Goal: Information Seeking & Learning: Learn about a topic

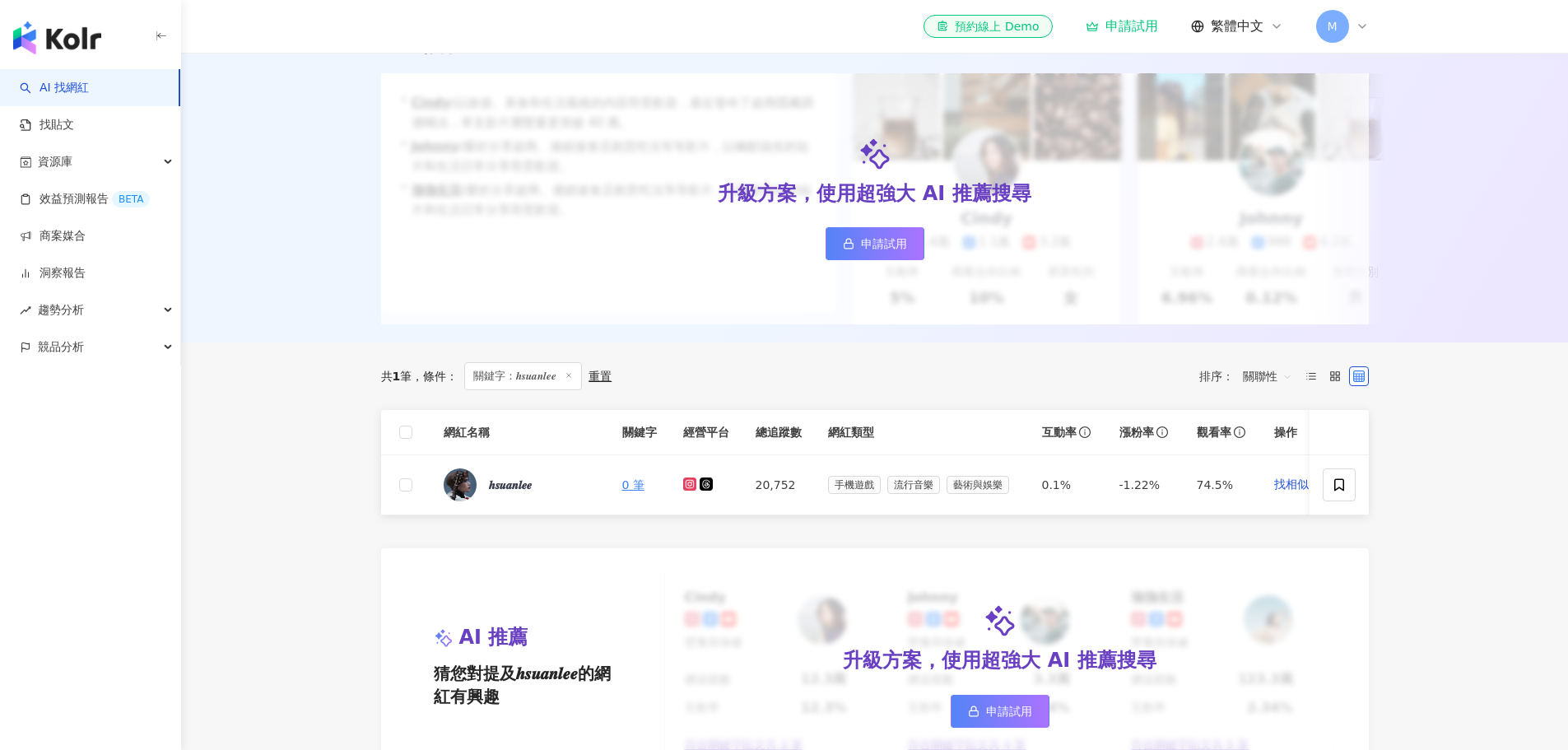
scroll to position [329, 0]
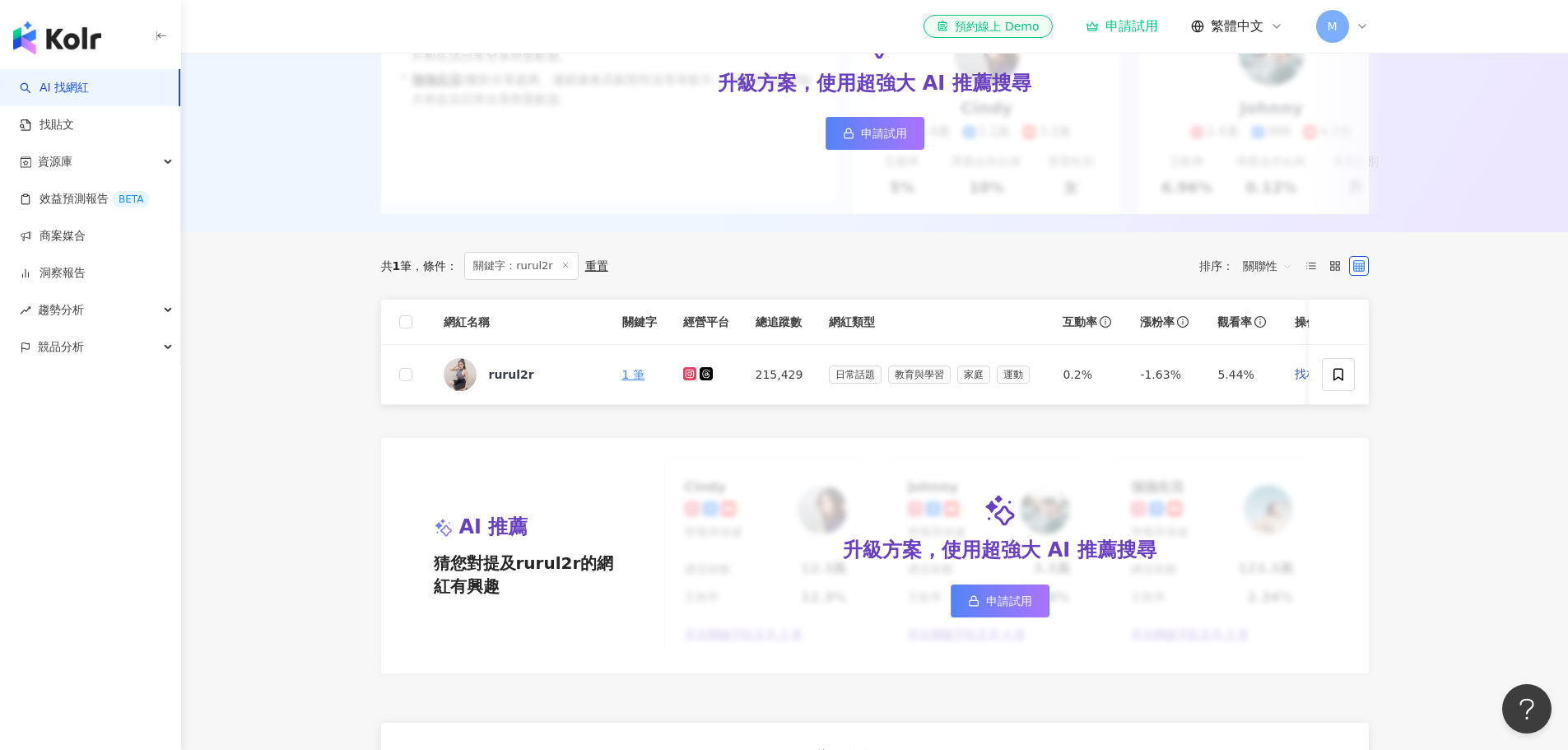
scroll to position [329, 0]
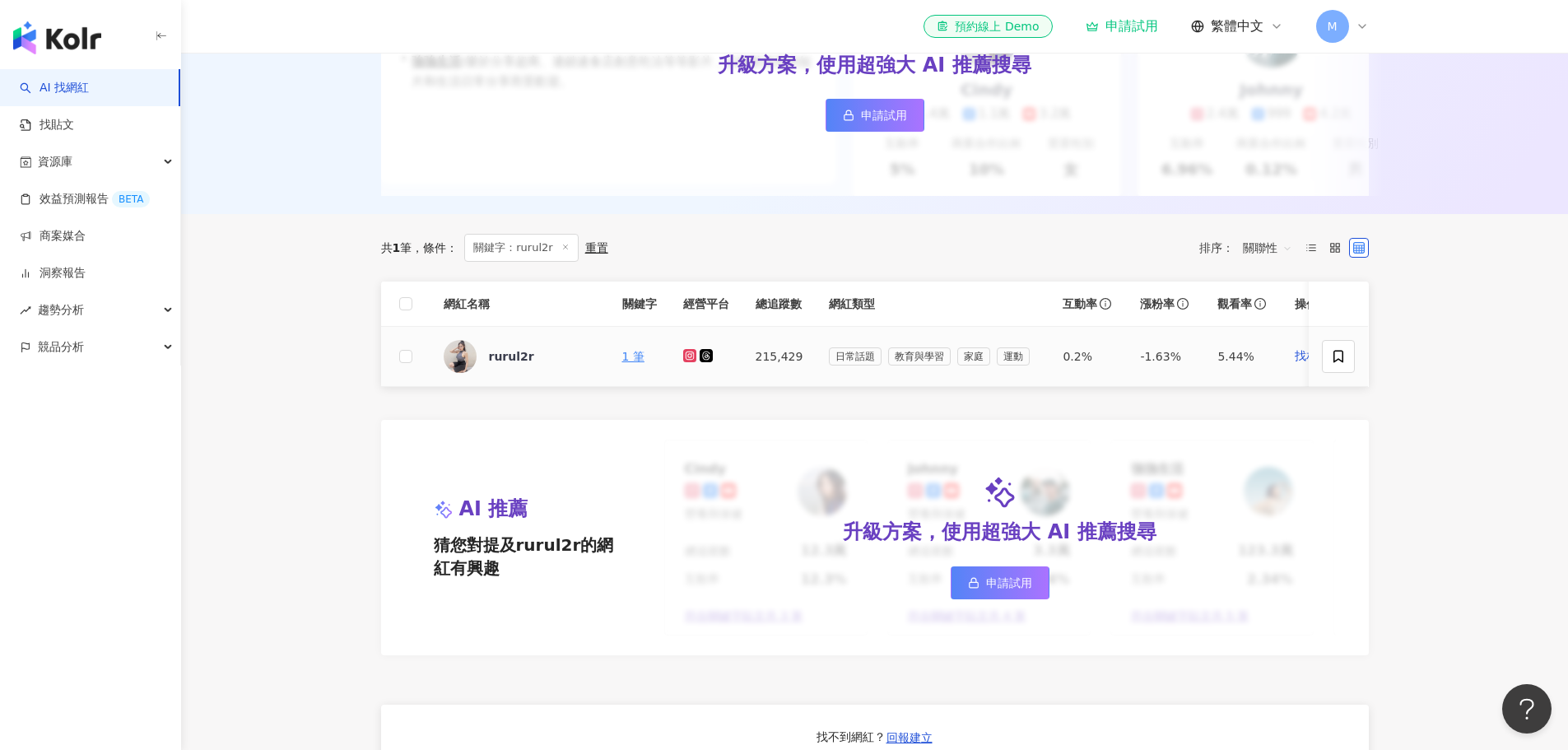
click at [690, 362] on g at bounding box center [689, 356] width 13 height 13
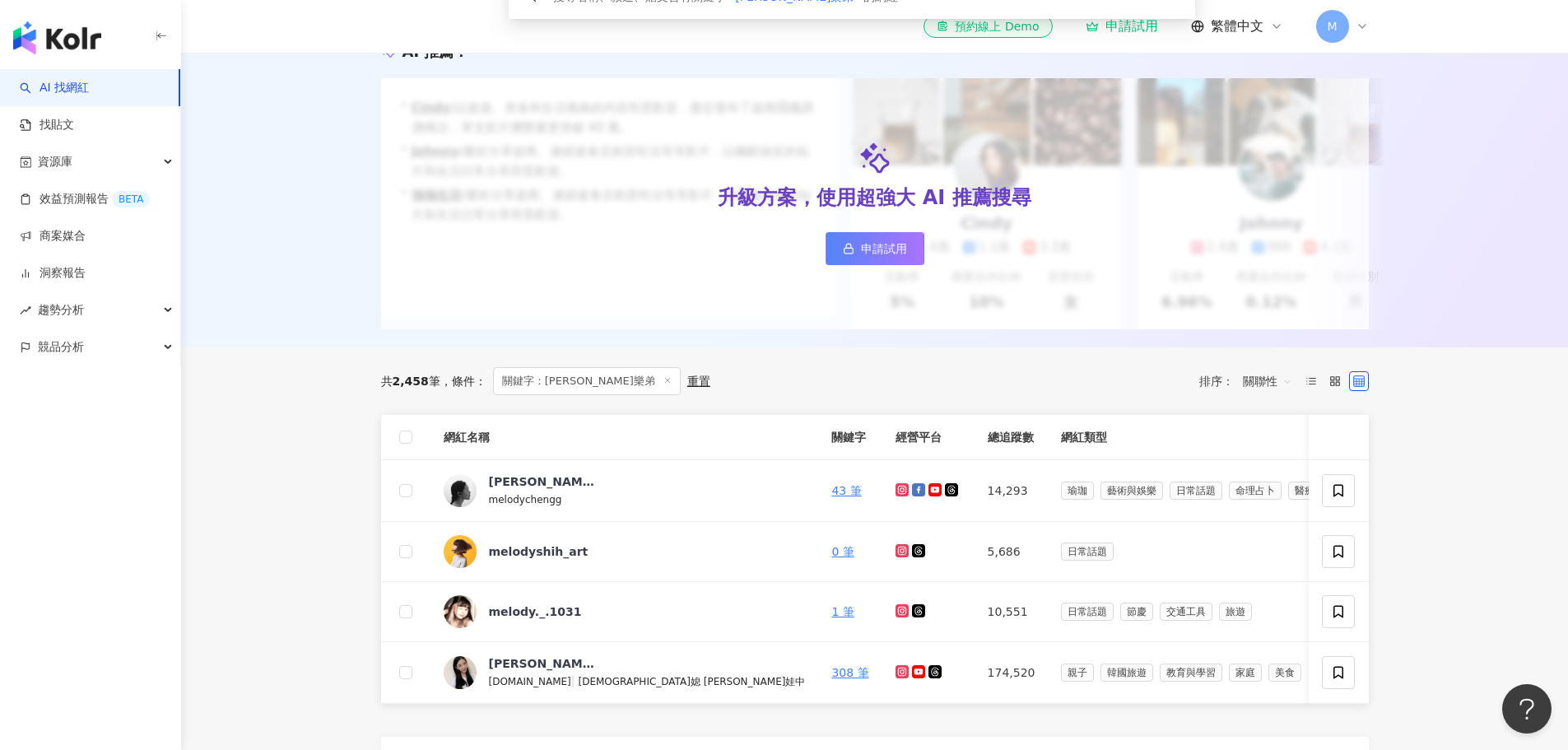
scroll to position [247, 0]
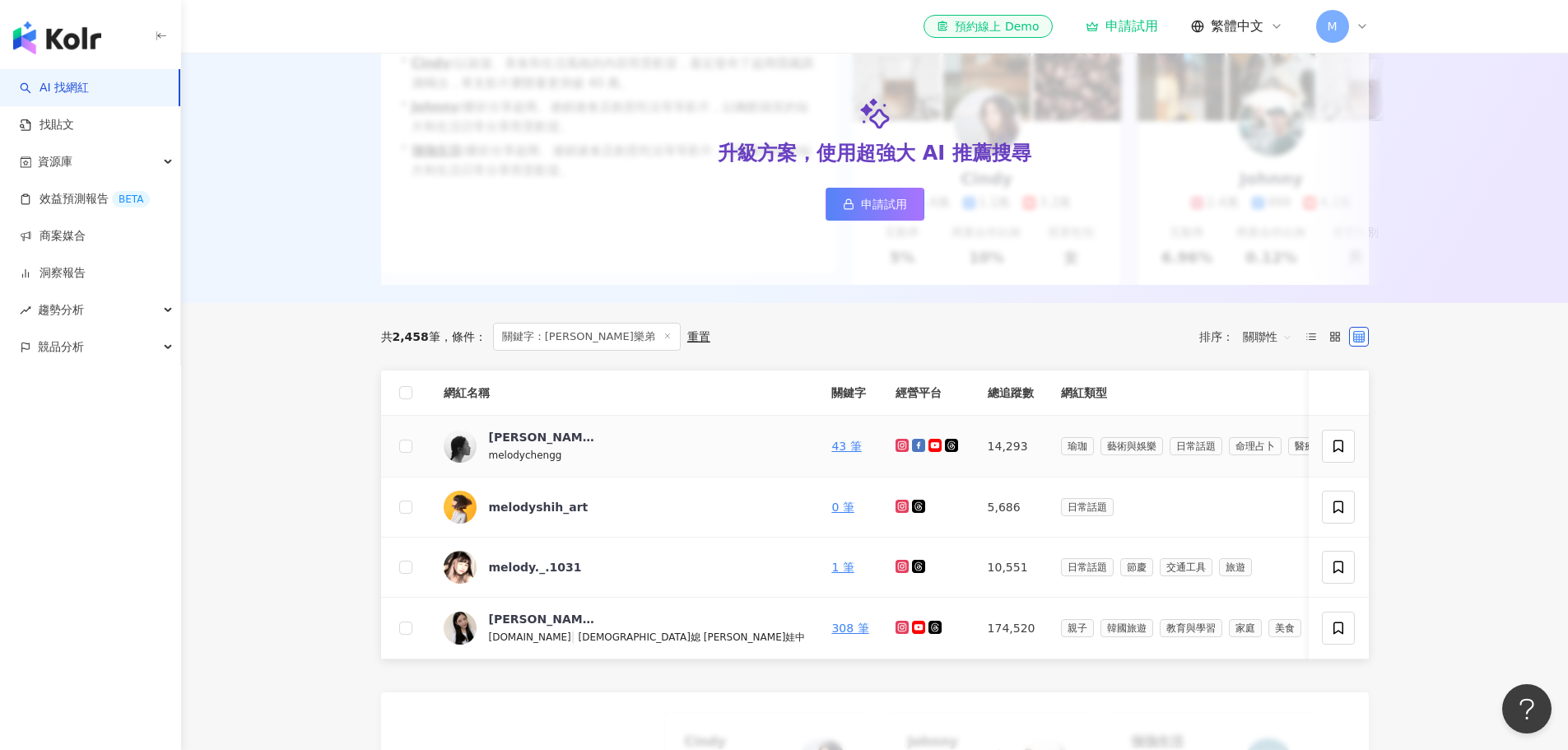
click at [900, 446] on icon at bounding box center [901, 444] width 3 height 3
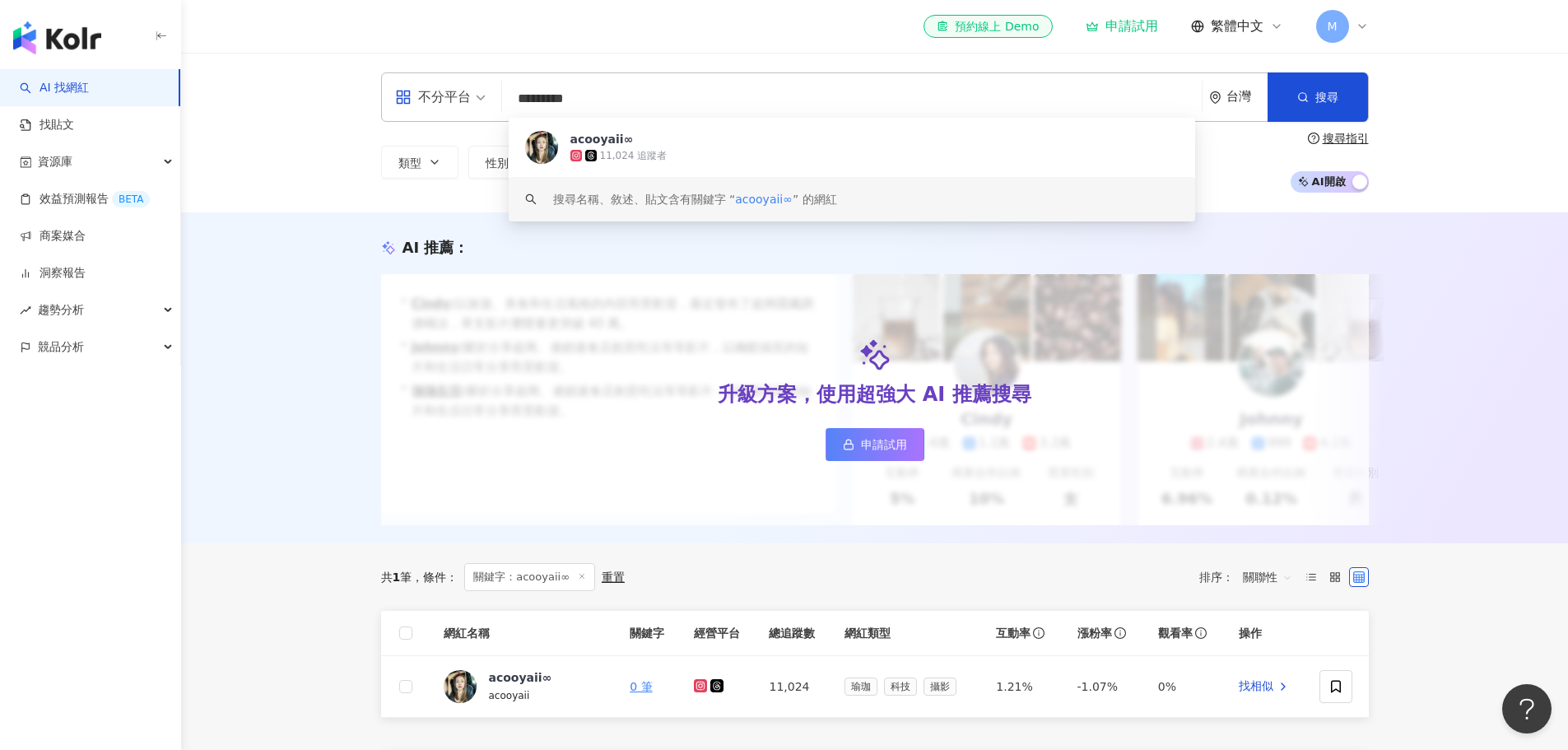
scroll to position [329, 0]
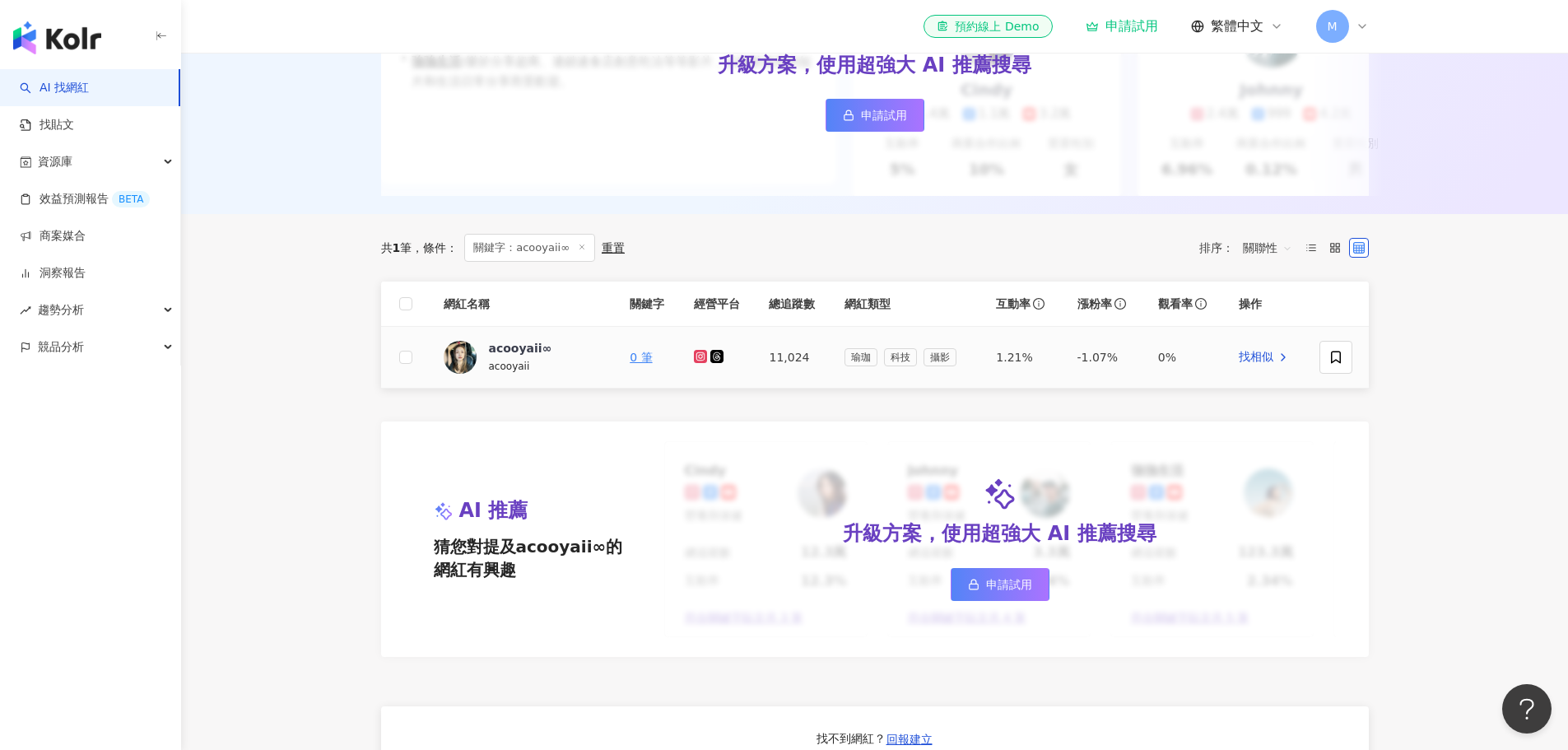
click at [698, 360] on icon at bounding box center [699, 357] width 7 height 7
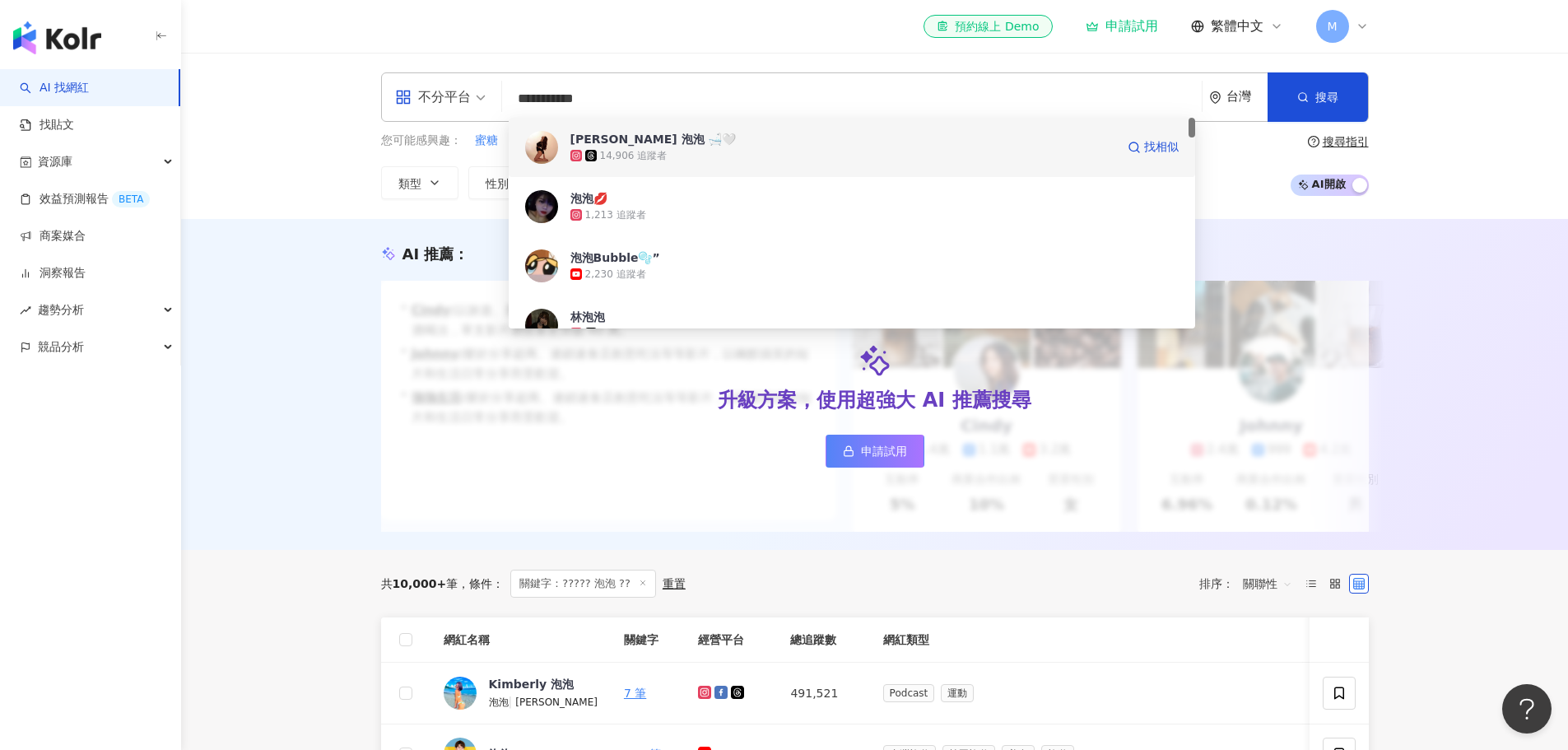
click at [629, 153] on div "14,906 追蹤者" at bounding box center [633, 156] width 68 height 14
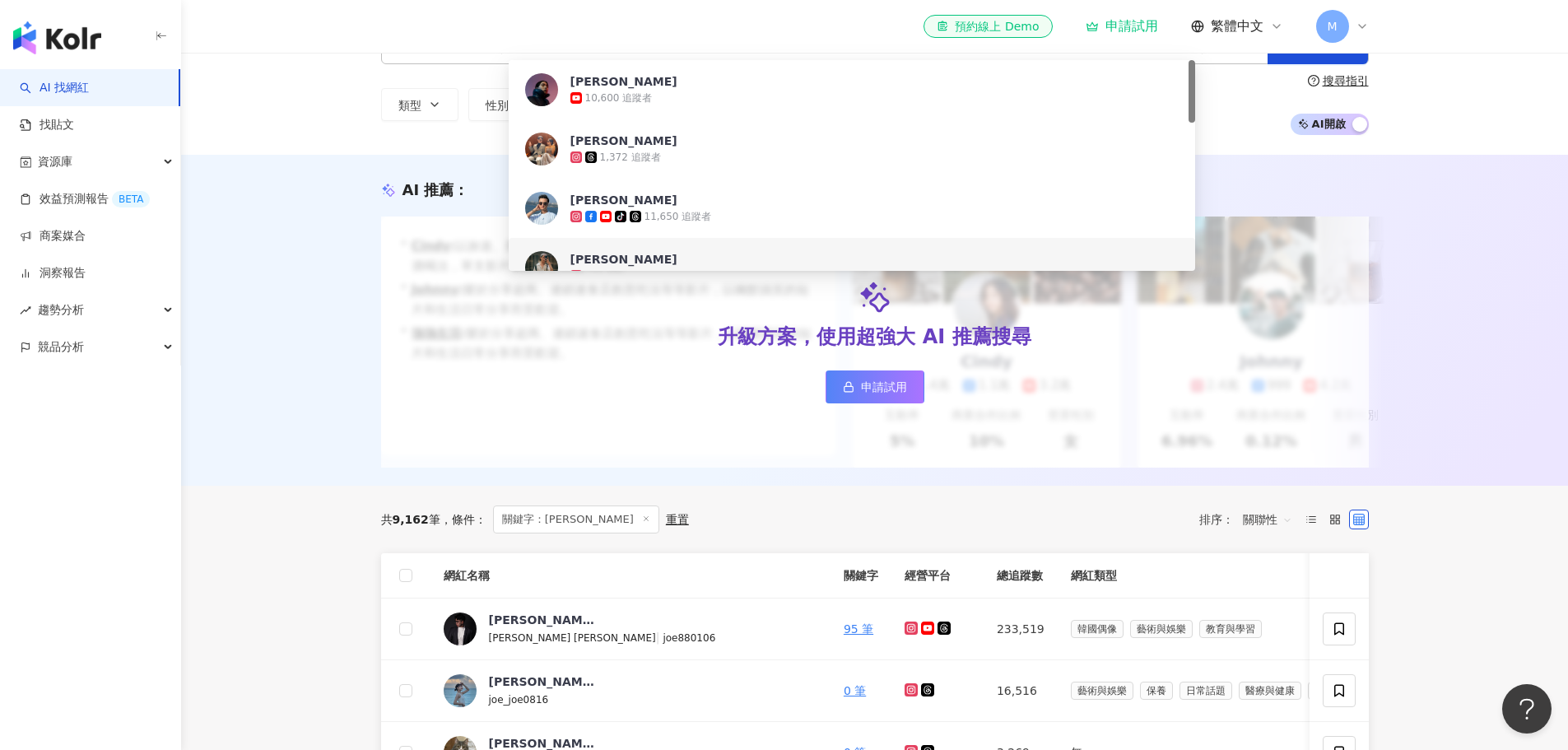
scroll to position [82, 0]
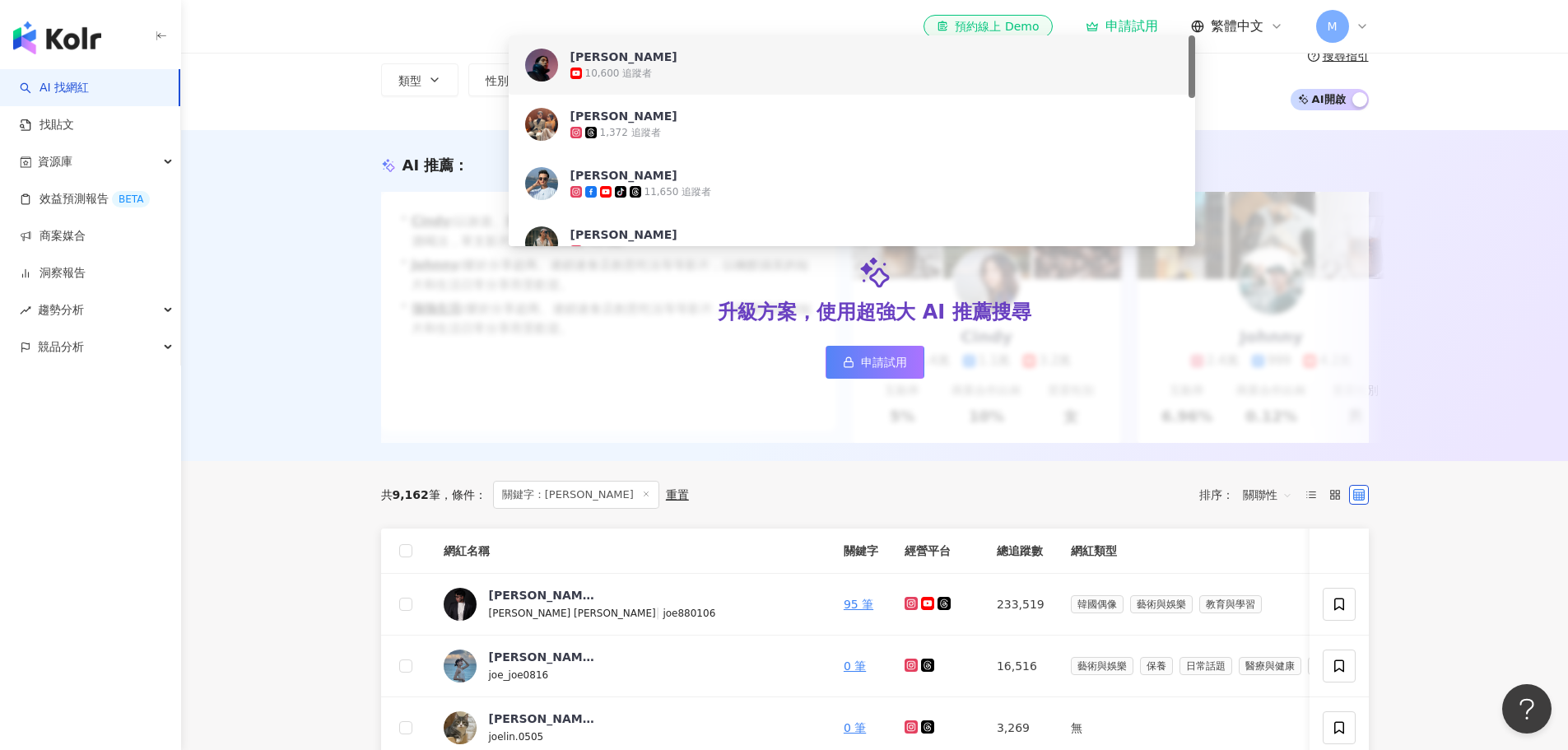
click at [705, 74] on div "10,600 追蹤者" at bounding box center [874, 74] width 608 height 17
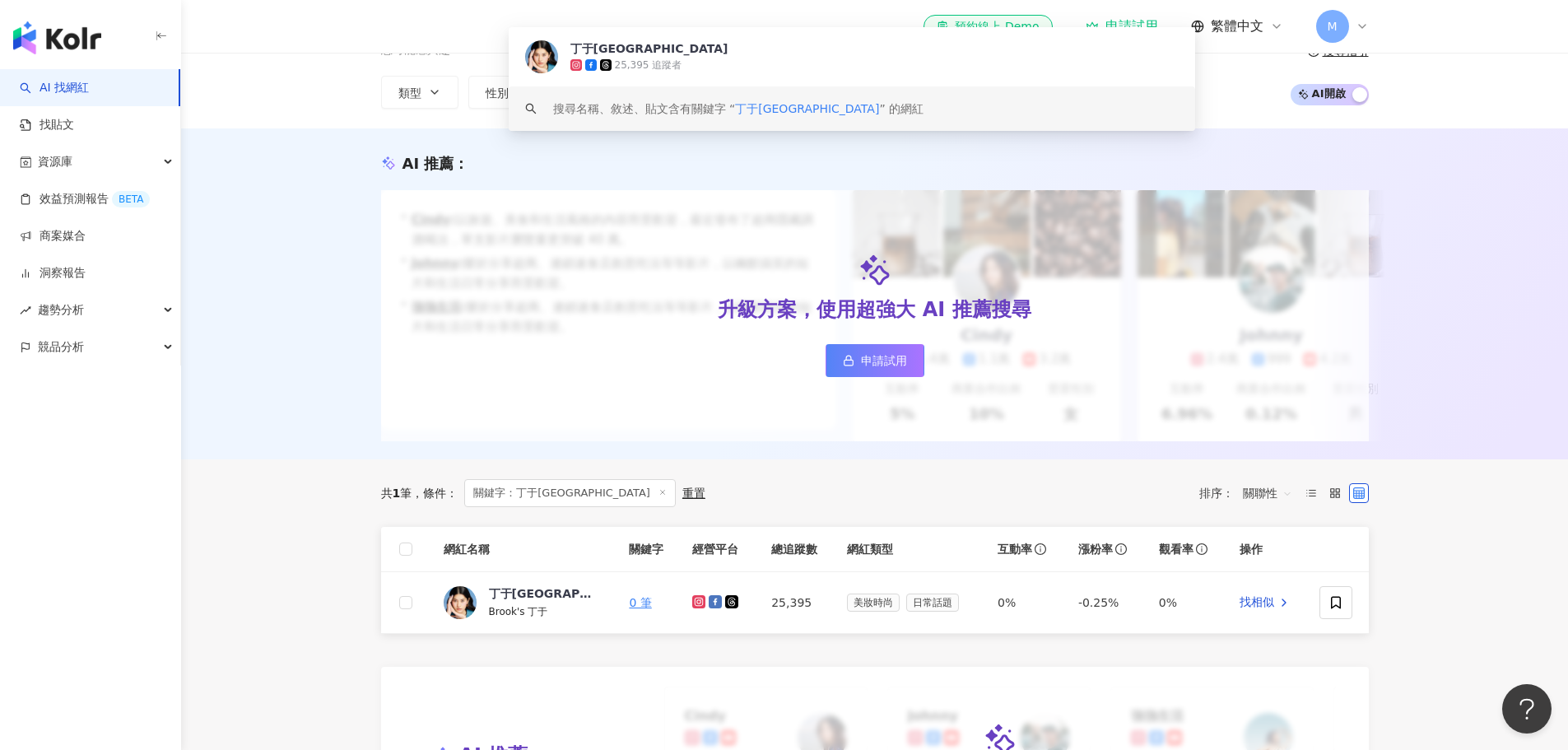
scroll to position [247, 0]
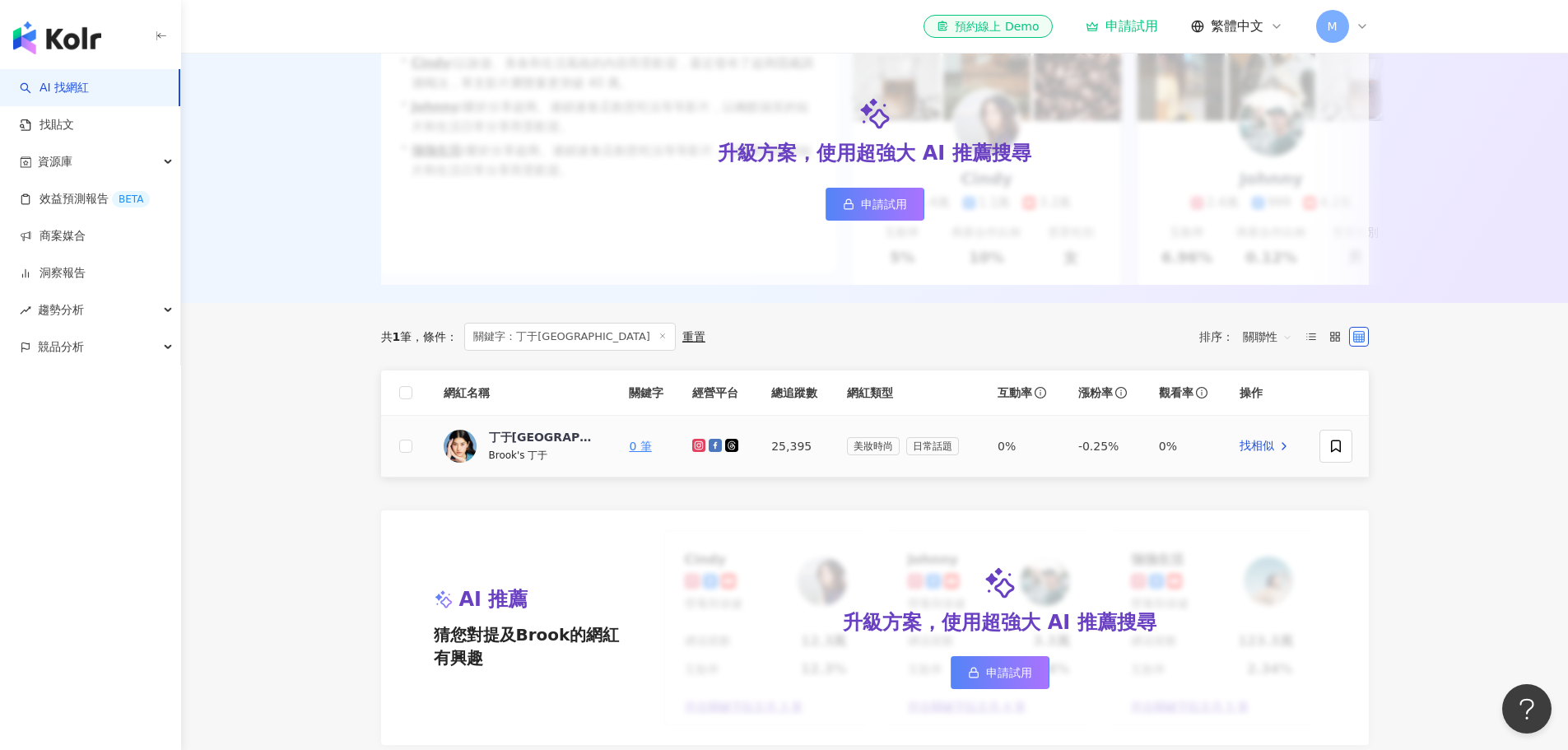
click at [697, 452] on g at bounding box center [699, 445] width 13 height 13
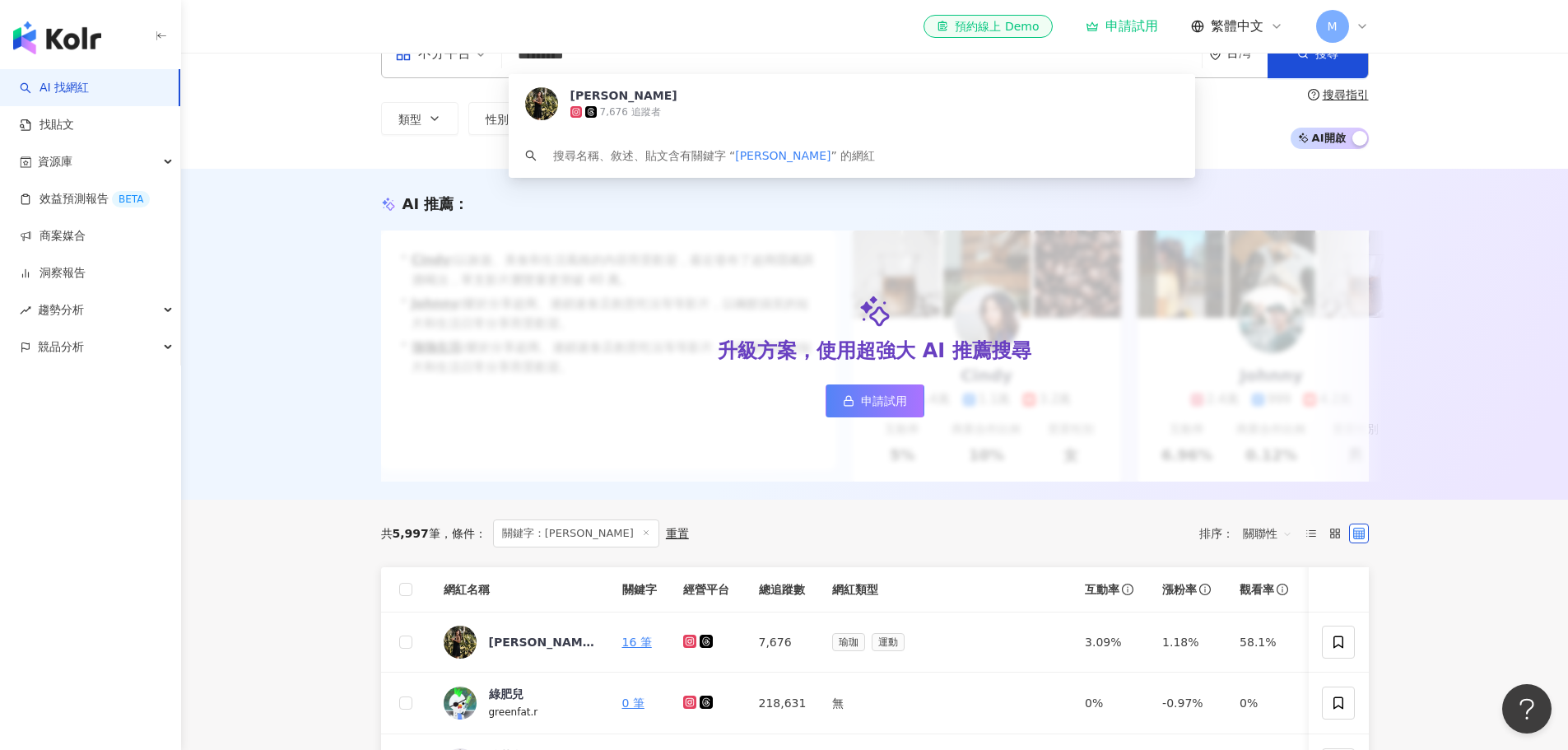
scroll to position [82, 0]
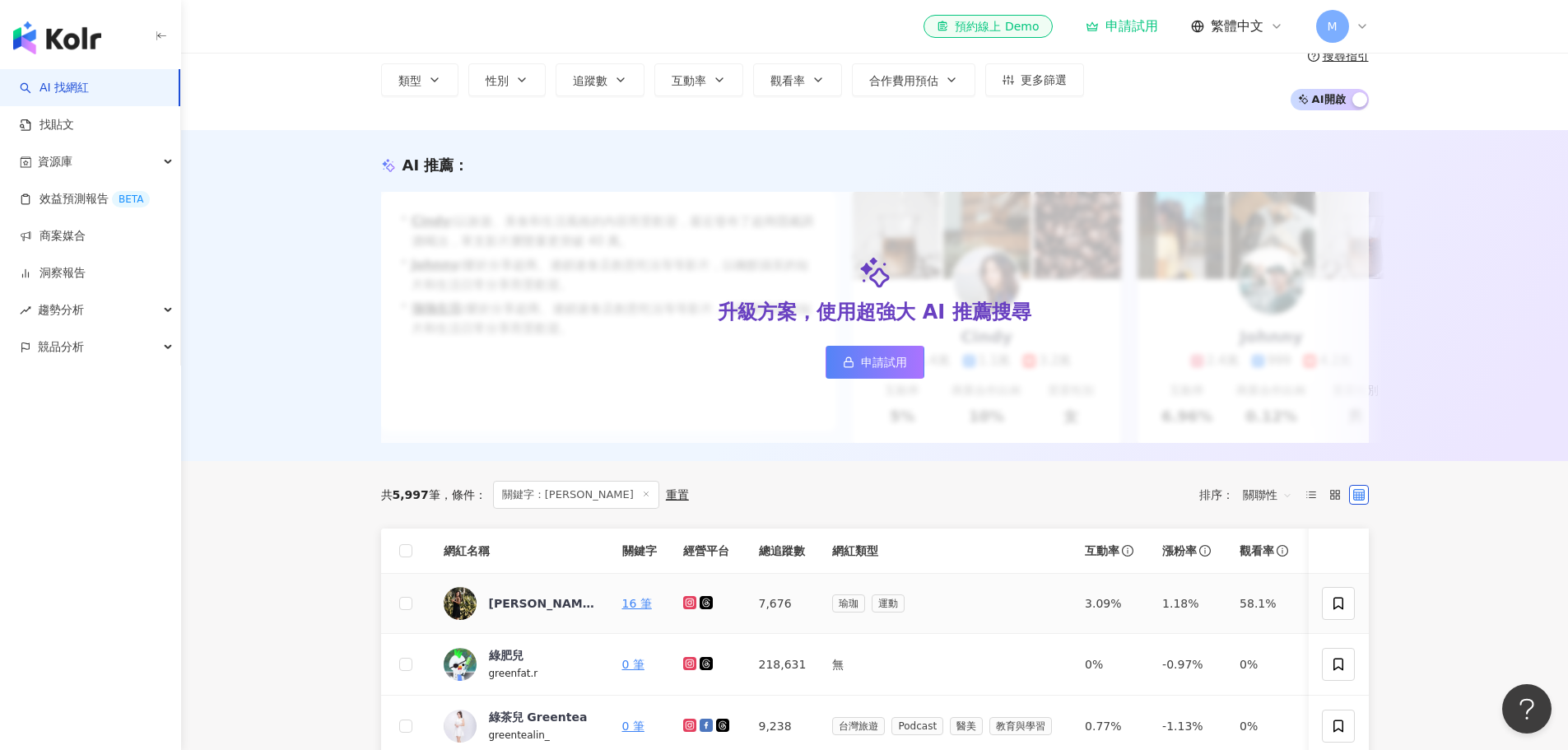
click at [693, 608] on icon at bounding box center [689, 603] width 11 height 10
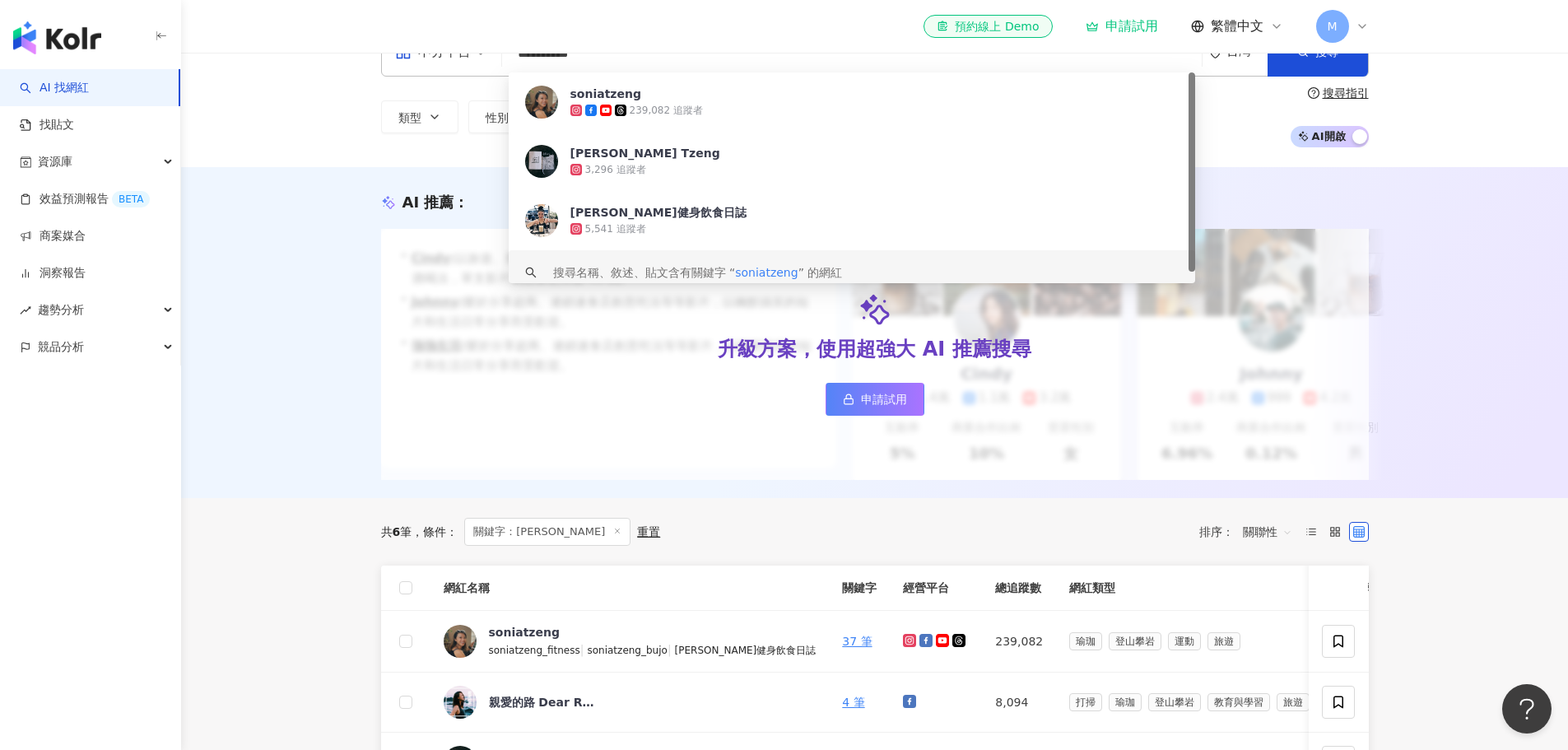
scroll to position [165, 0]
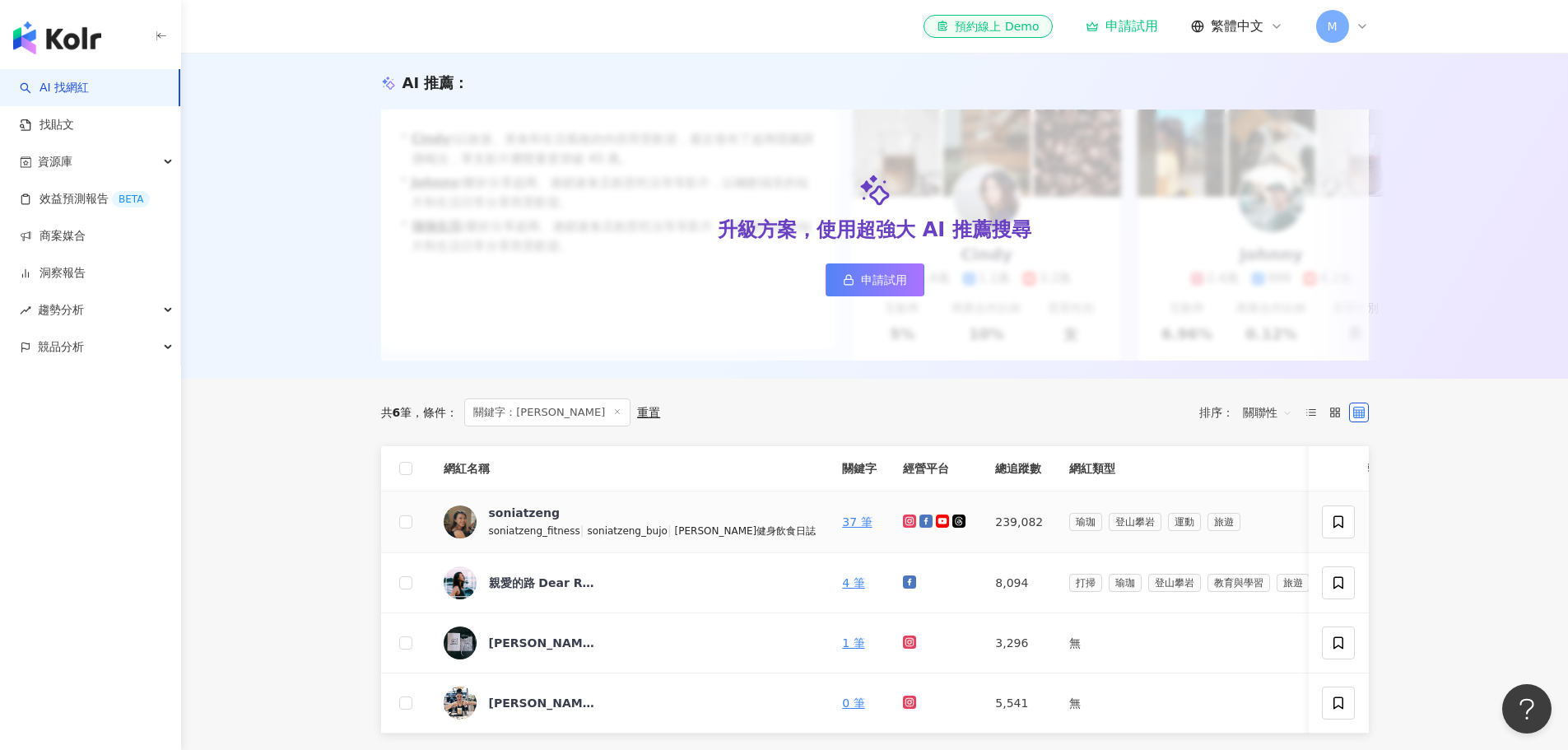
click at [903, 527] on icon at bounding box center [910, 521] width 13 height 13
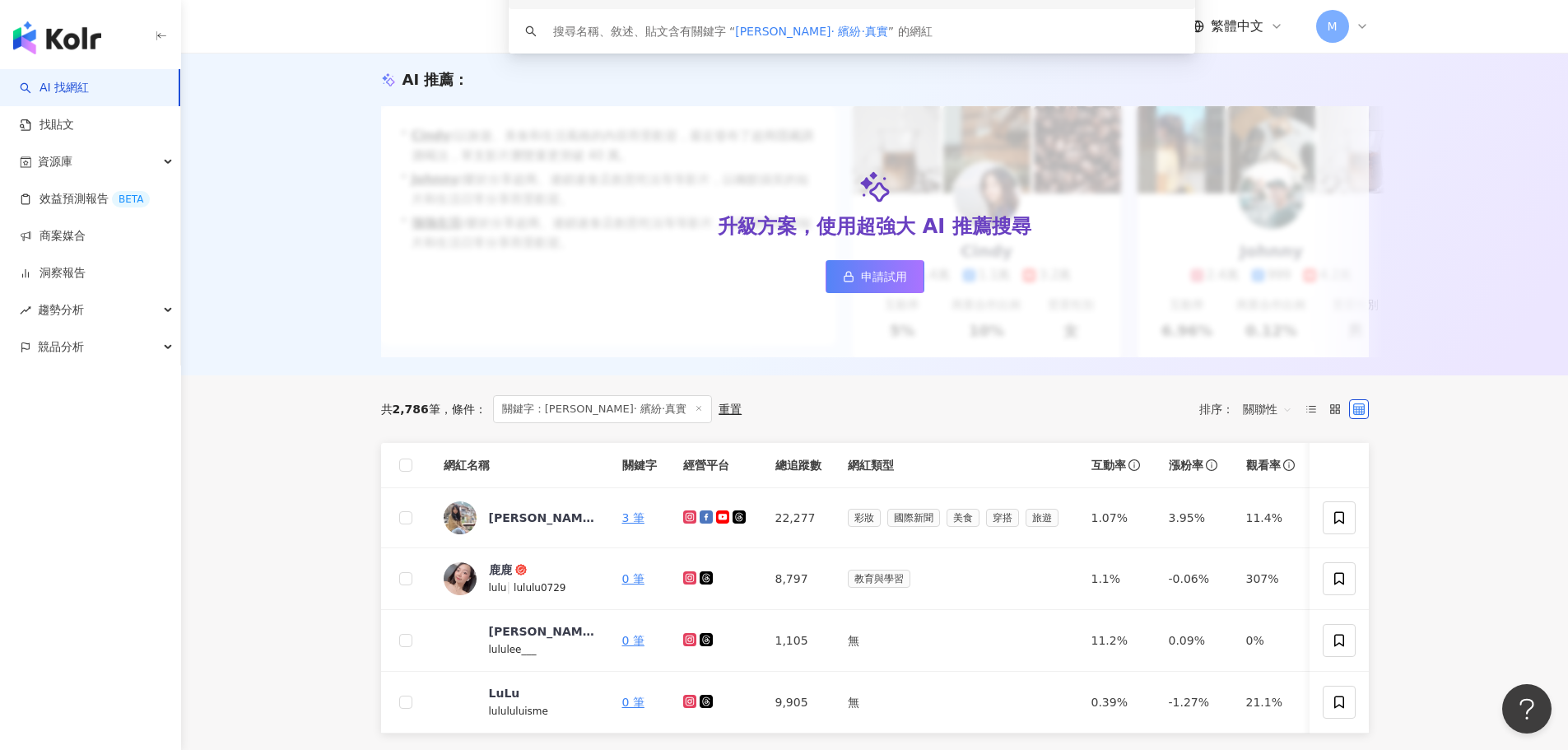
scroll to position [329, 0]
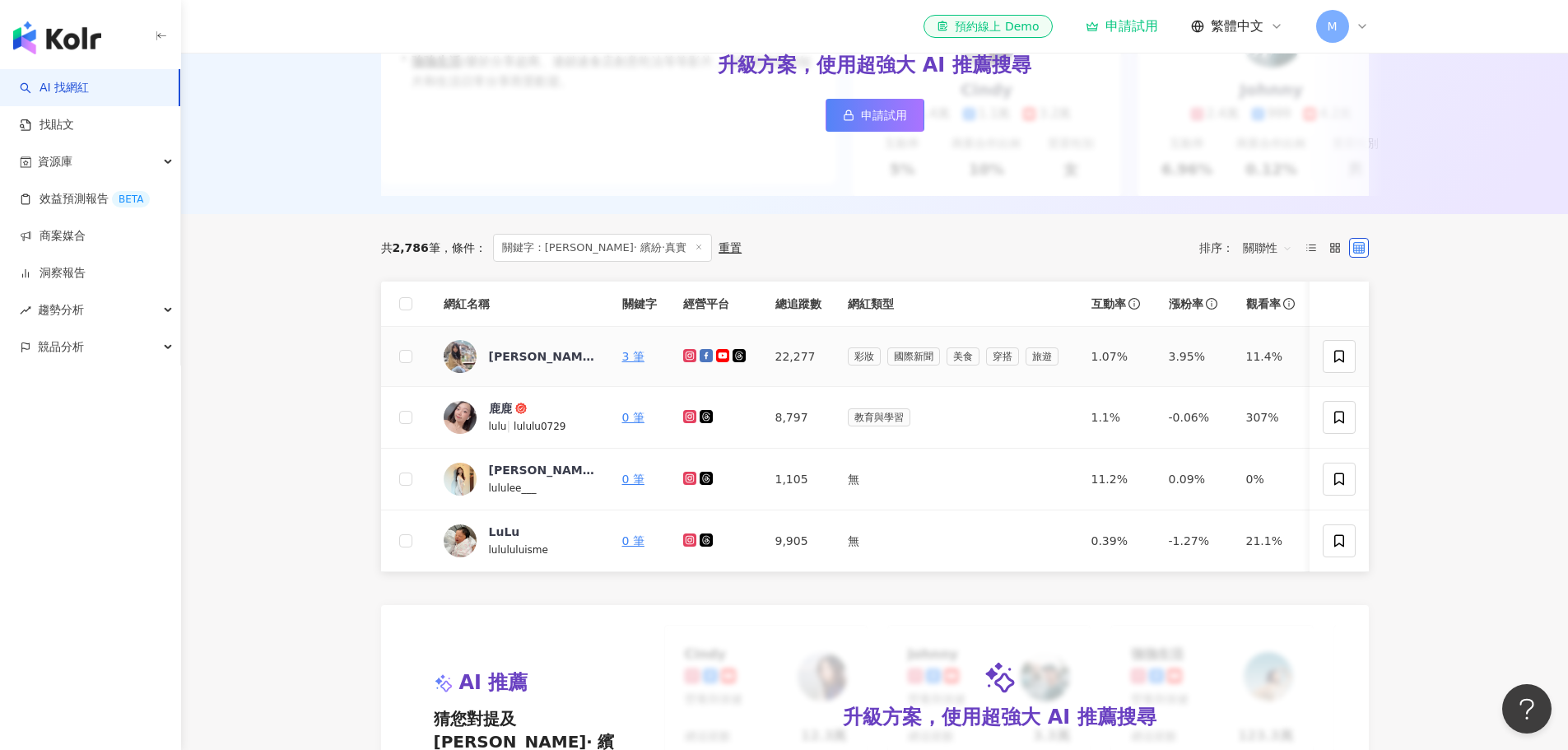
click at [684, 362] on icon at bounding box center [689, 356] width 13 height 13
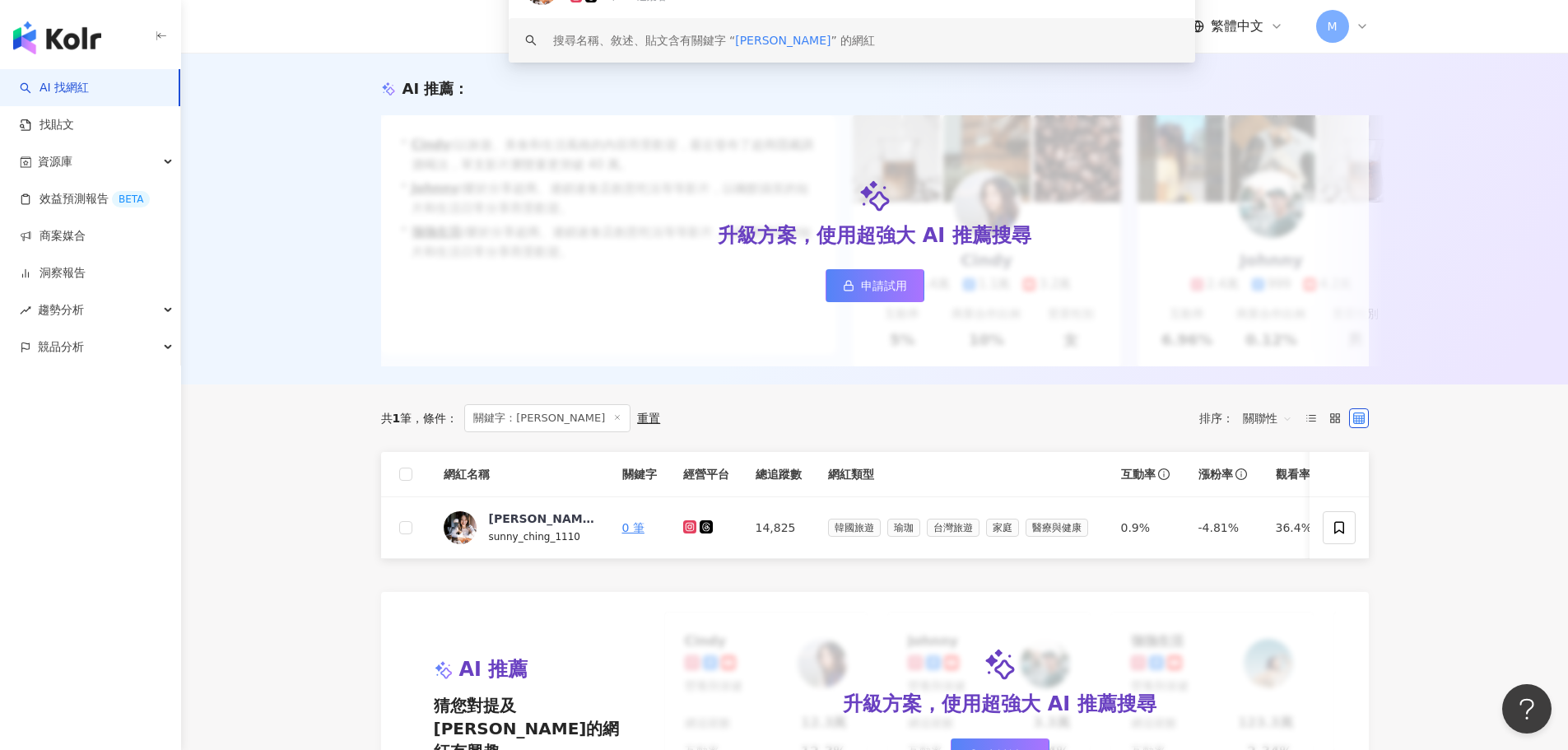
scroll to position [165, 0]
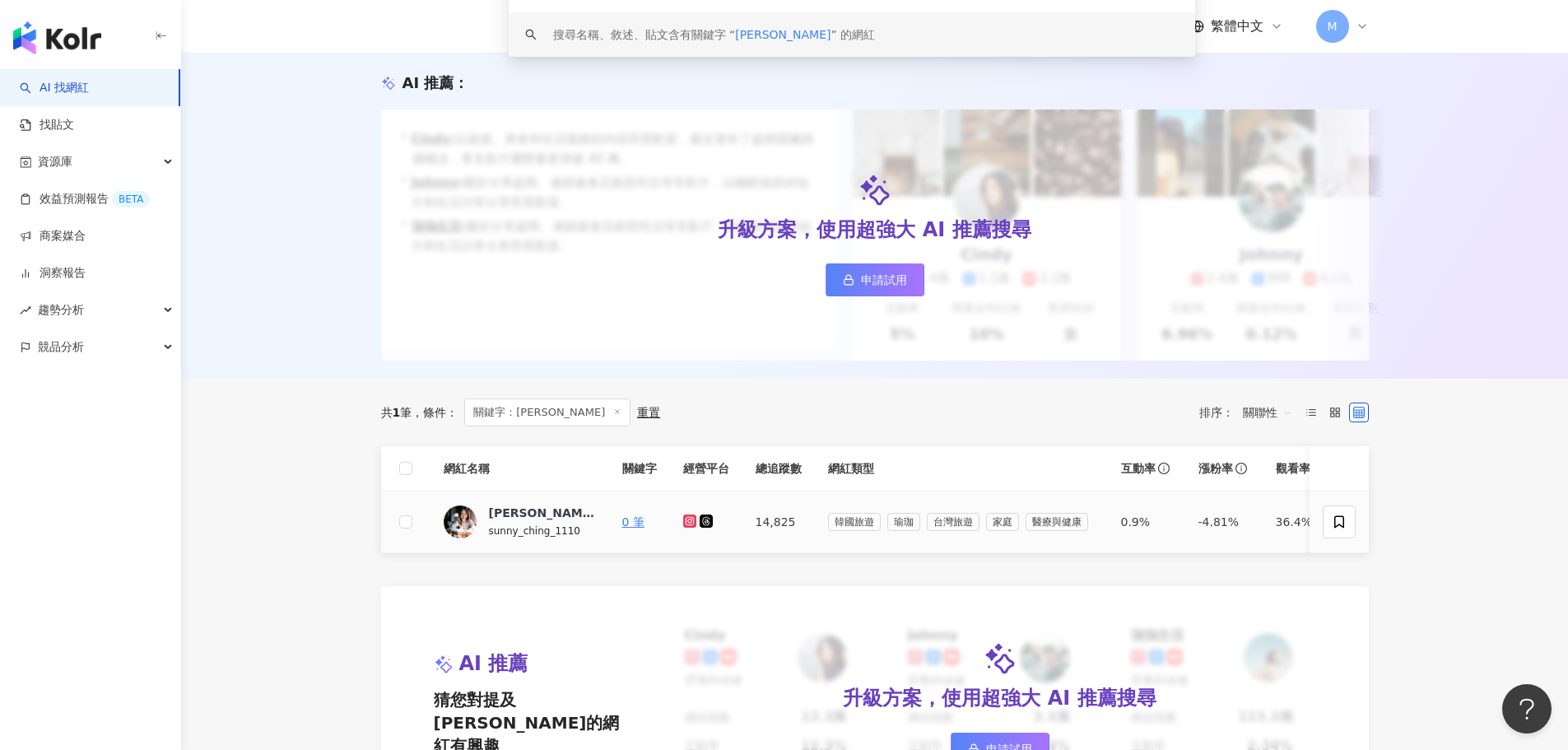
click at [692, 524] on icon at bounding box center [689, 521] width 7 height 7
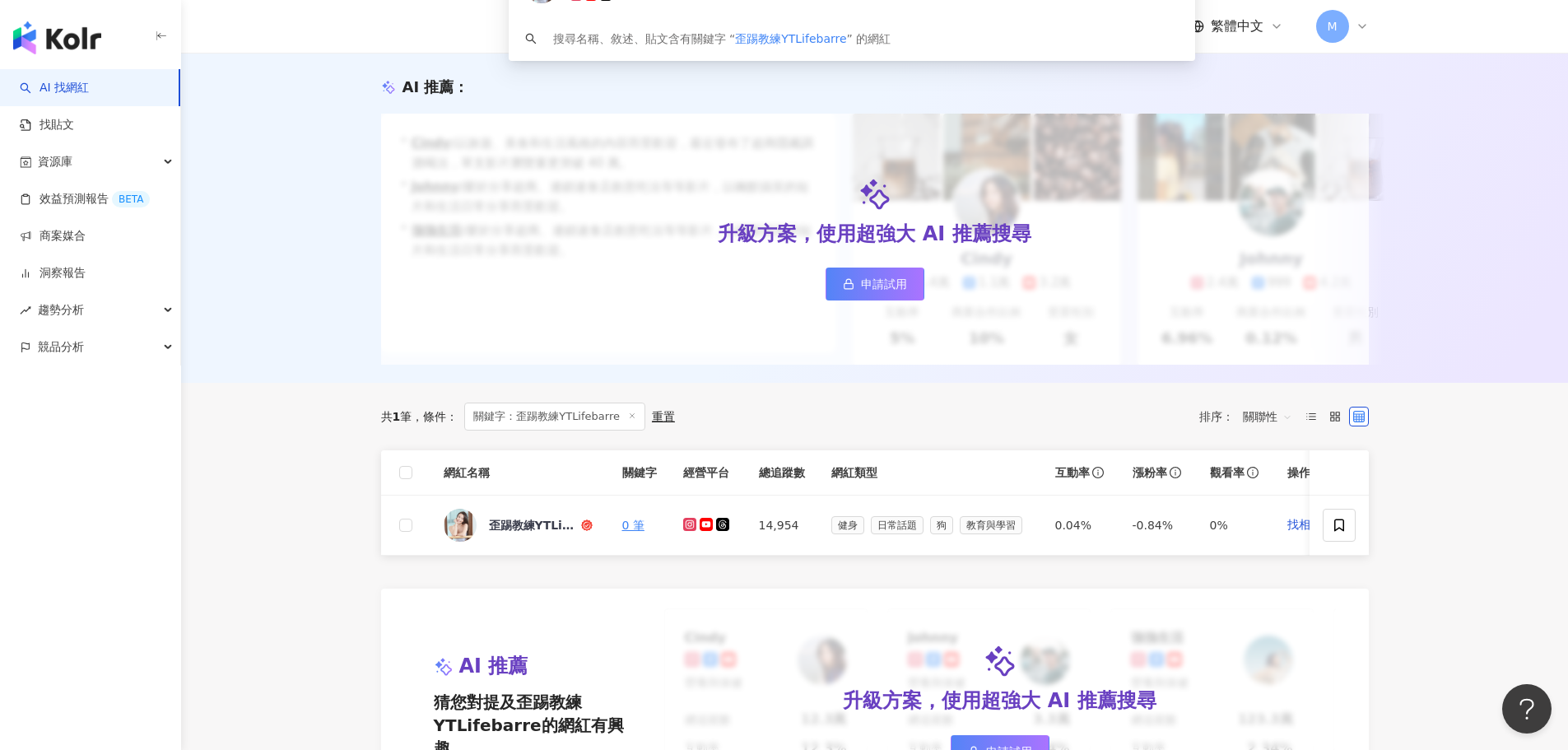
scroll to position [247, 0]
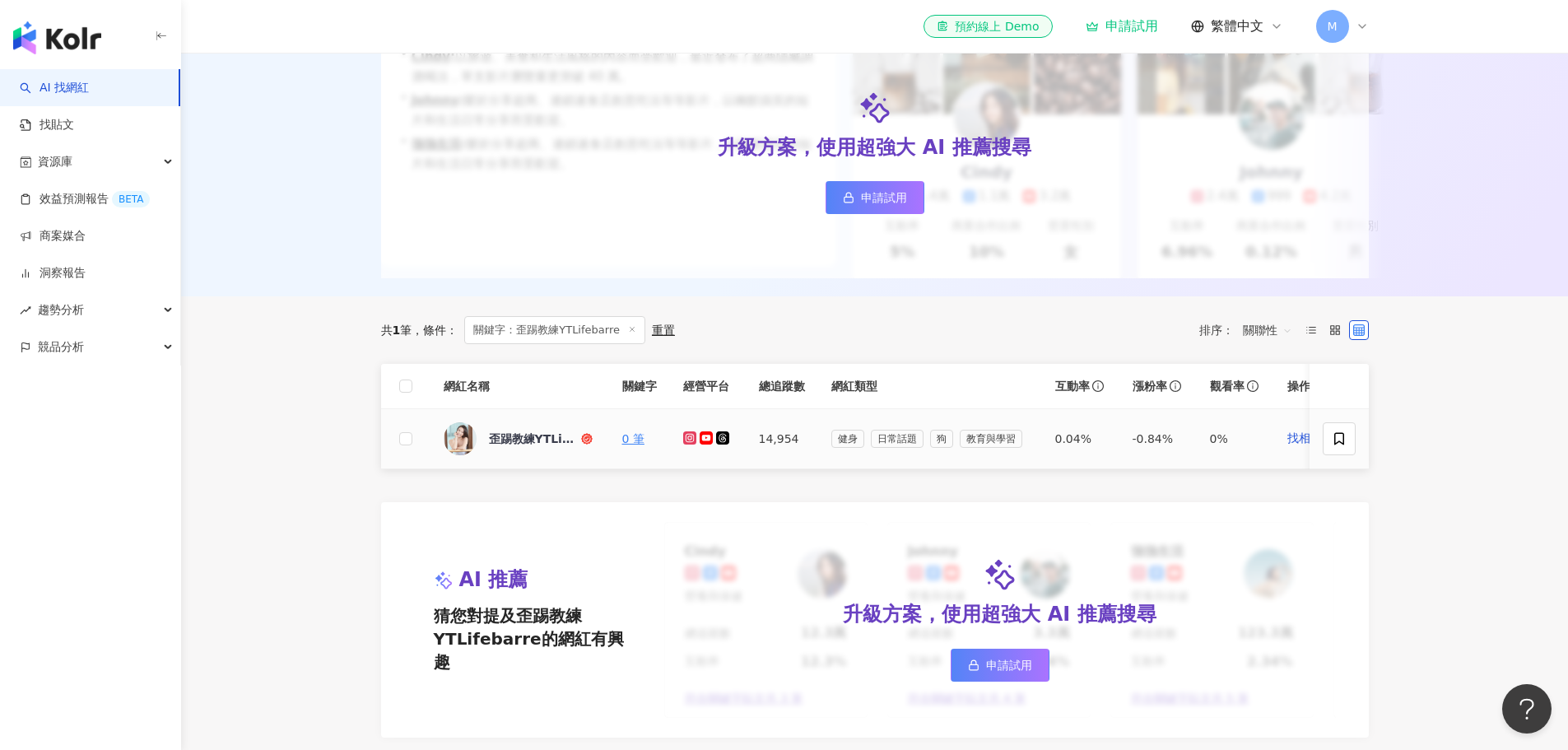
click at [687, 443] on icon at bounding box center [689, 438] width 11 height 10
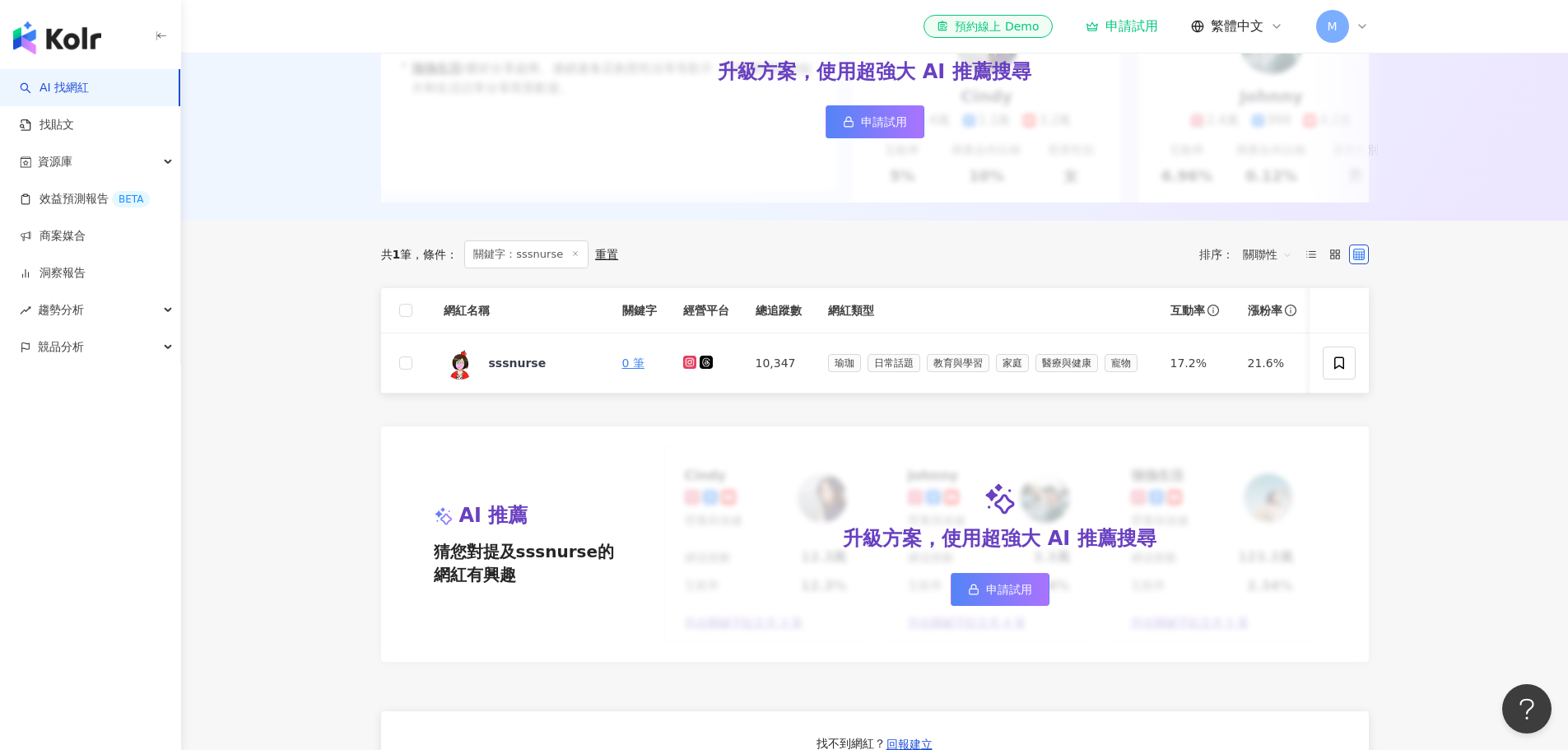
scroll to position [494, 0]
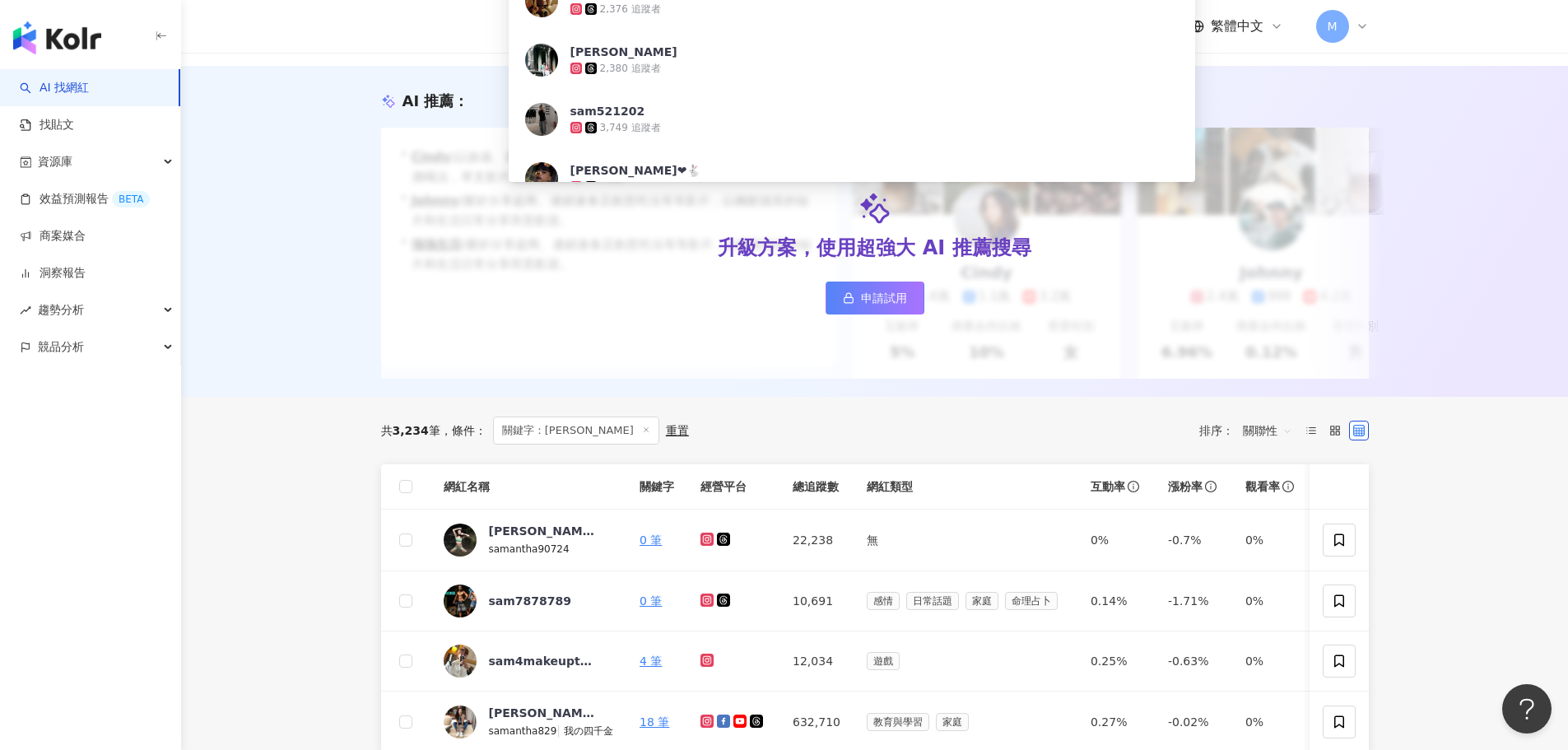
scroll to position [247, 0]
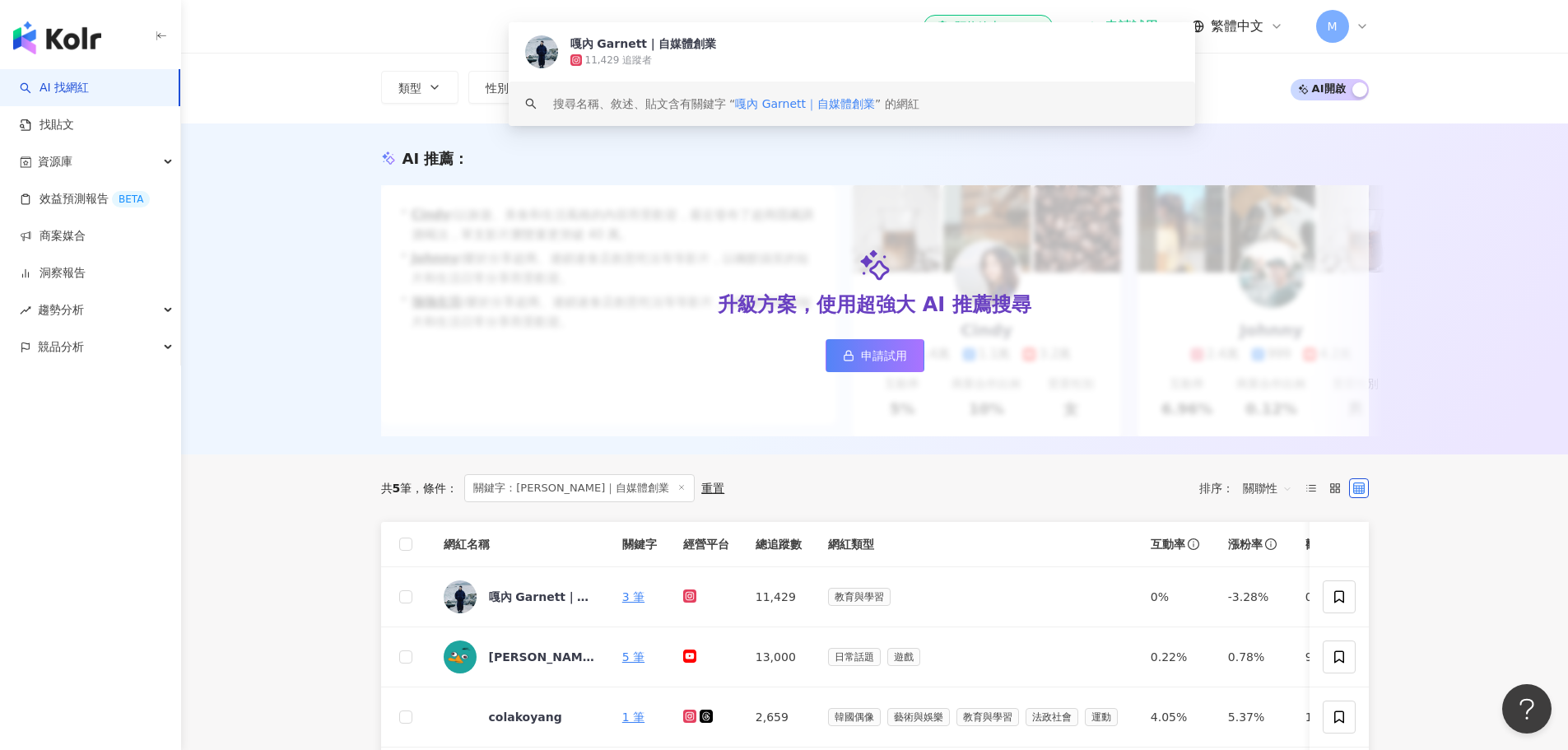
scroll to position [165, 0]
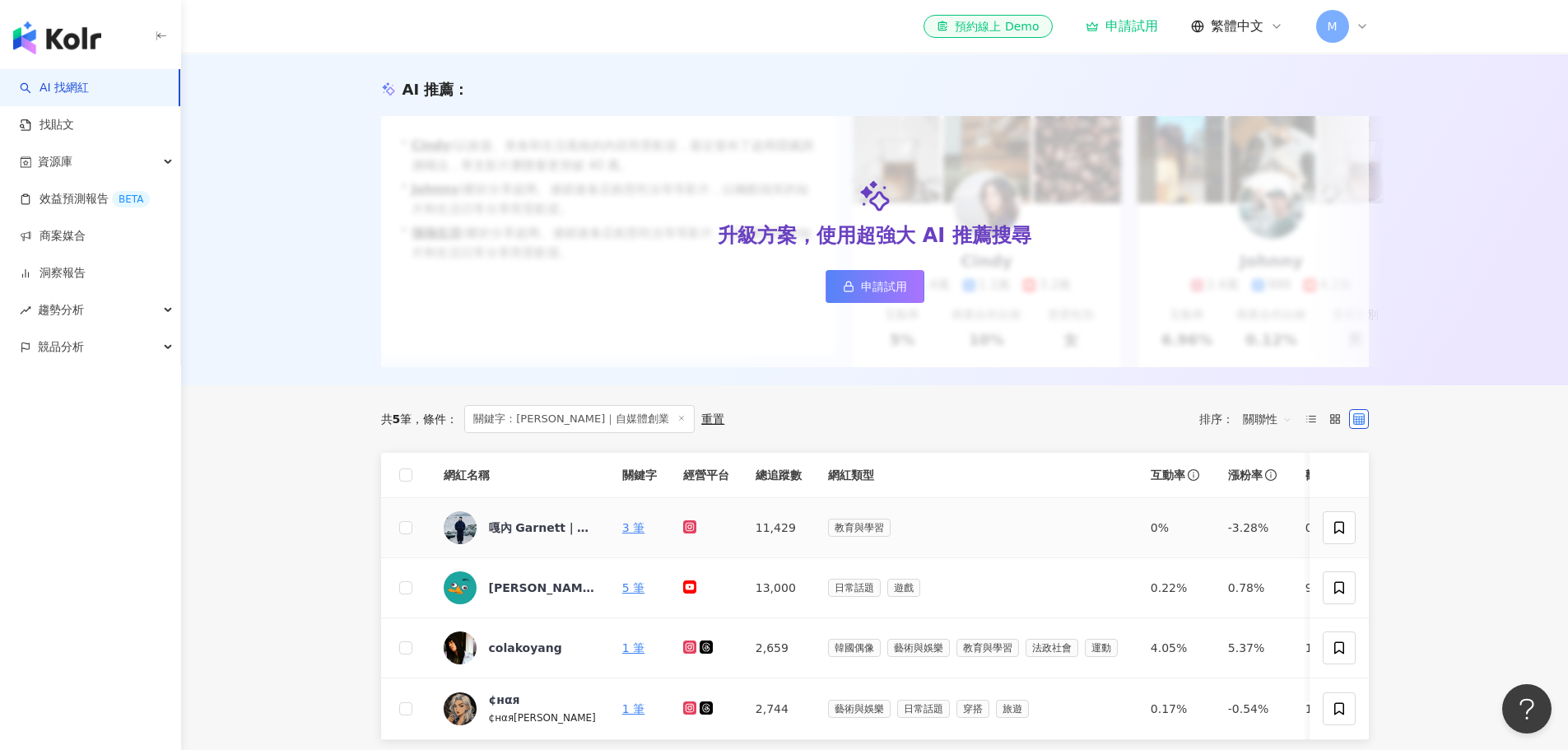
click at [689, 532] on icon at bounding box center [689, 527] width 11 height 10
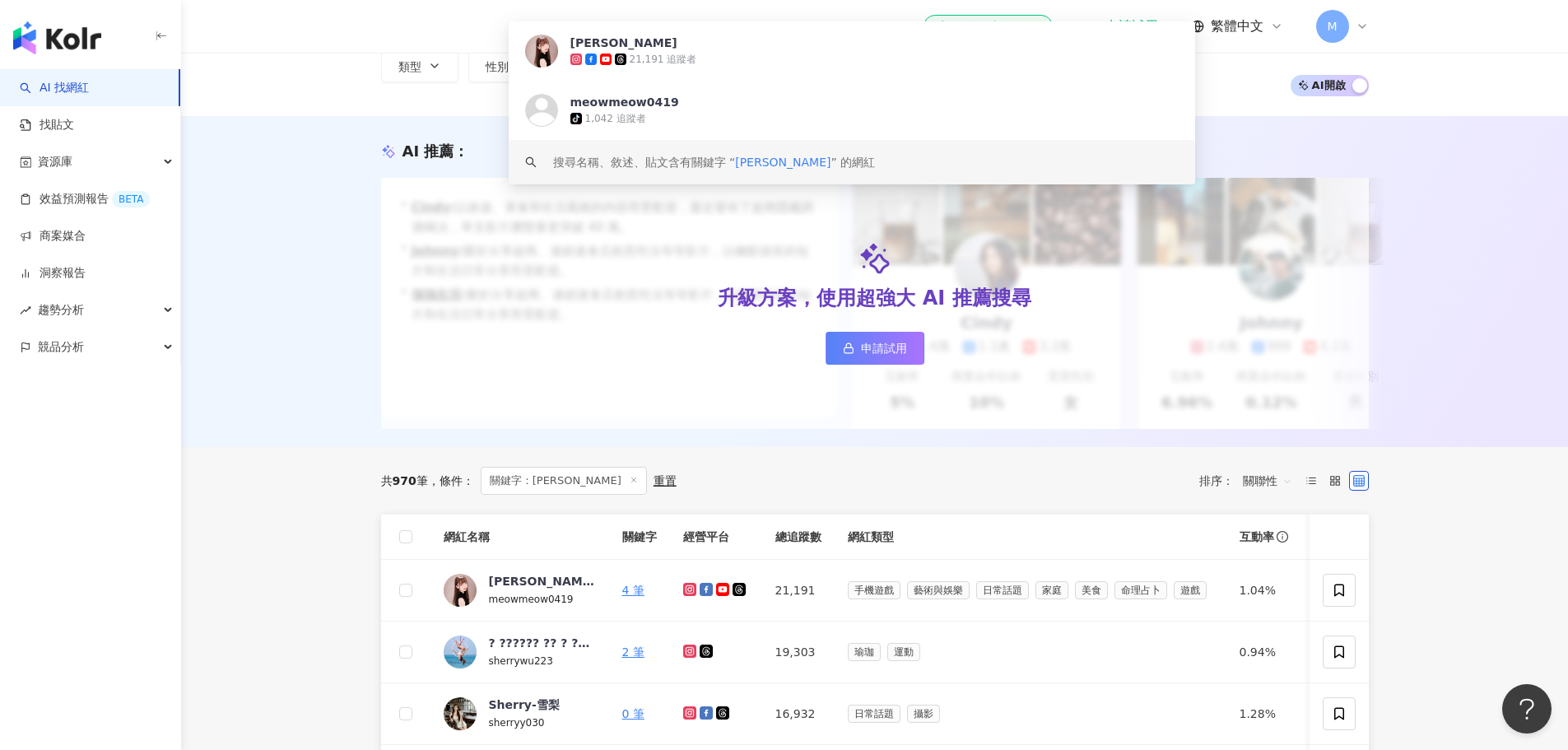
scroll to position [165, 0]
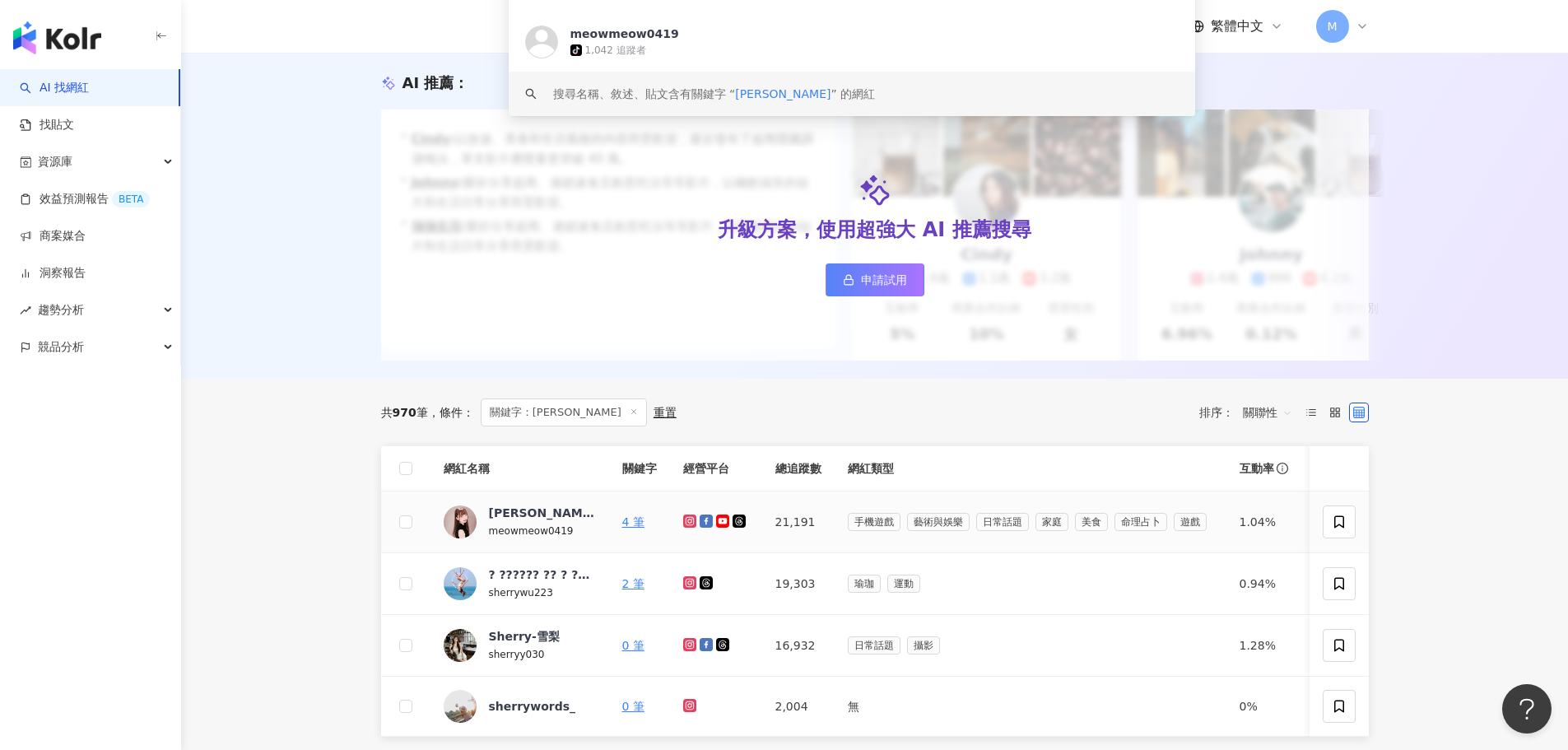
click at [687, 526] on icon at bounding box center [689, 521] width 11 height 10
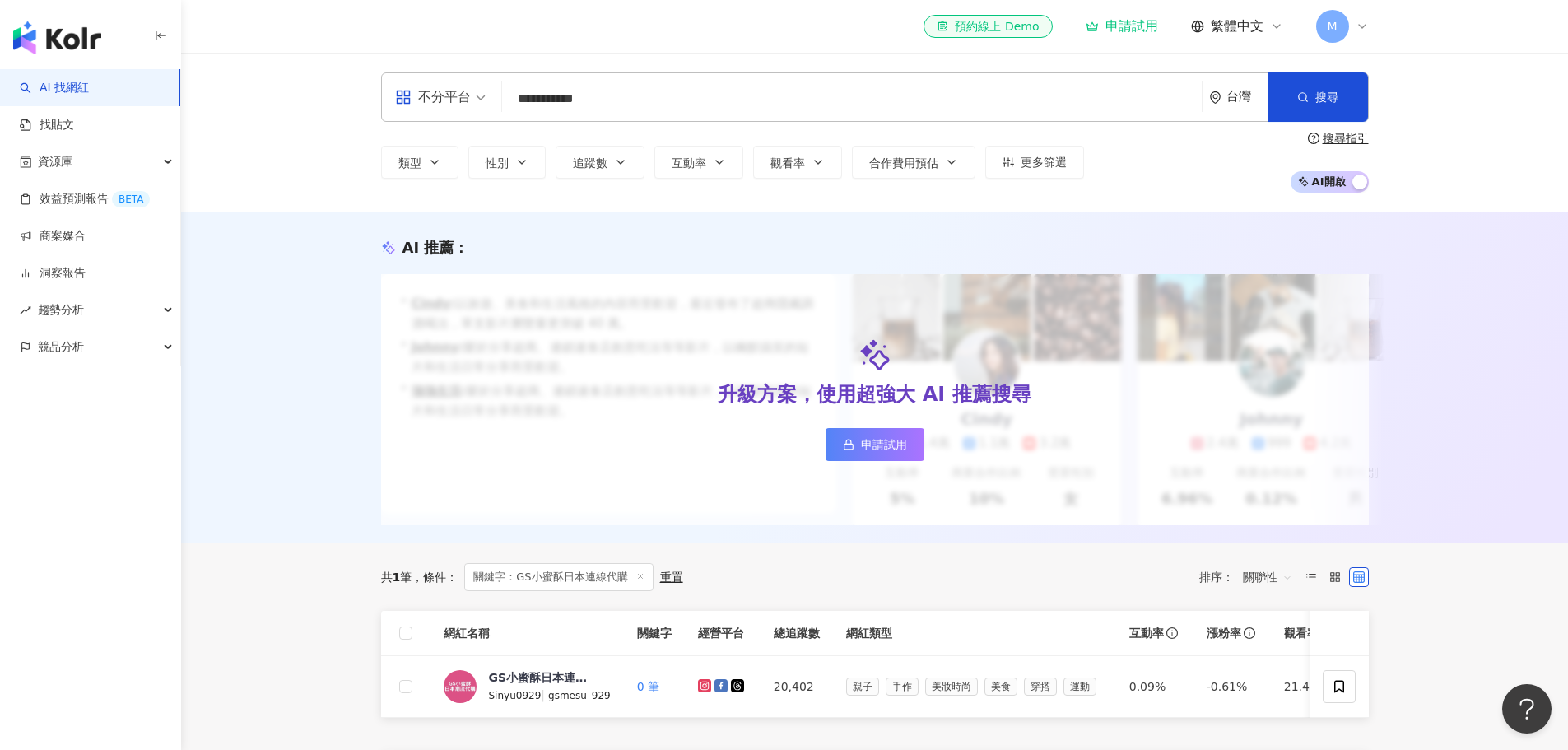
click at [1490, 367] on div "AI 推薦 ： 升級方案，使用超強大 AI 推薦搜尋 申請試用 • Cindy : 以旅遊、美食和生活風格的內容而受歡迎，最近發布了超商隱藏調酒喝法，單支影片…" at bounding box center [874, 378] width 1386 height 331
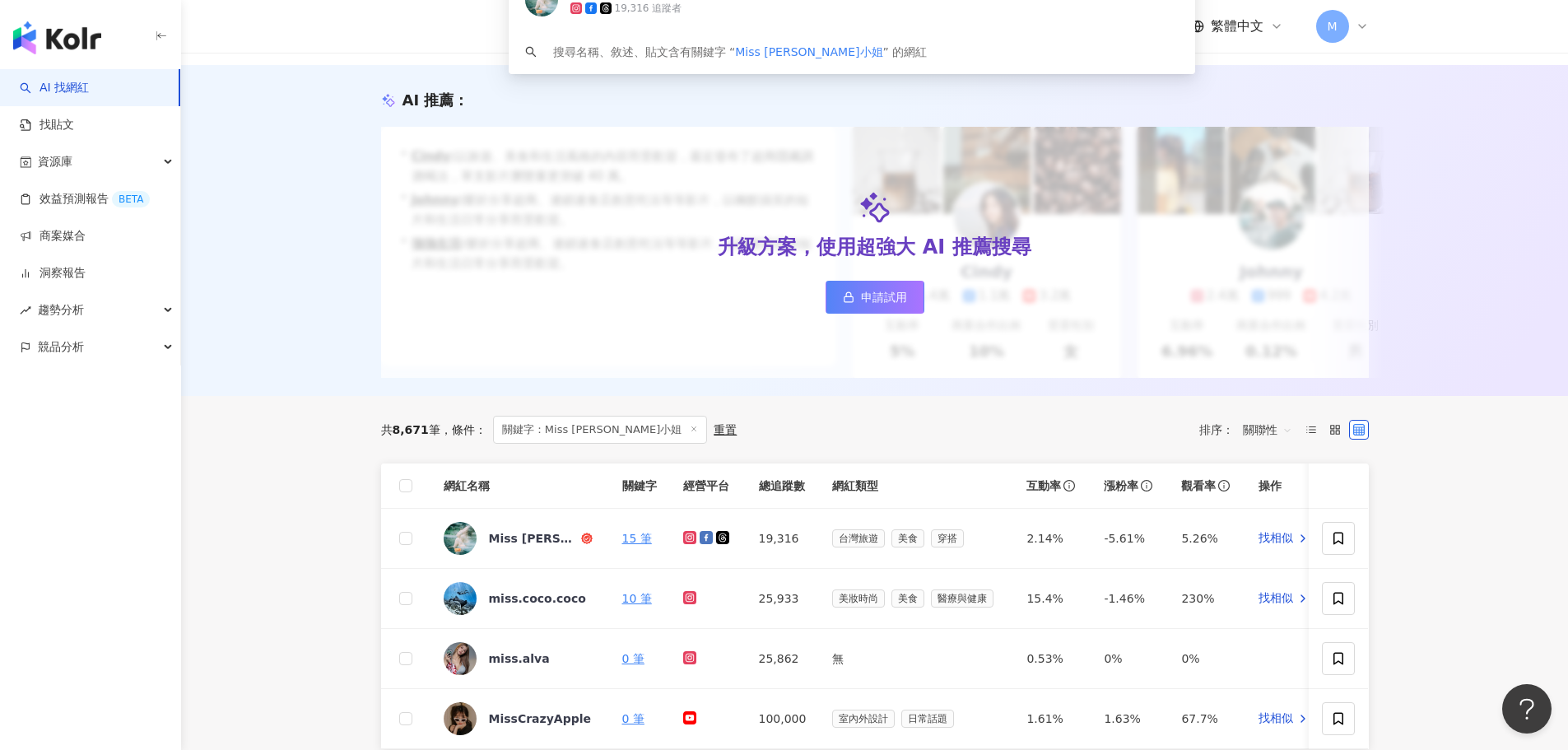
scroll to position [165, 0]
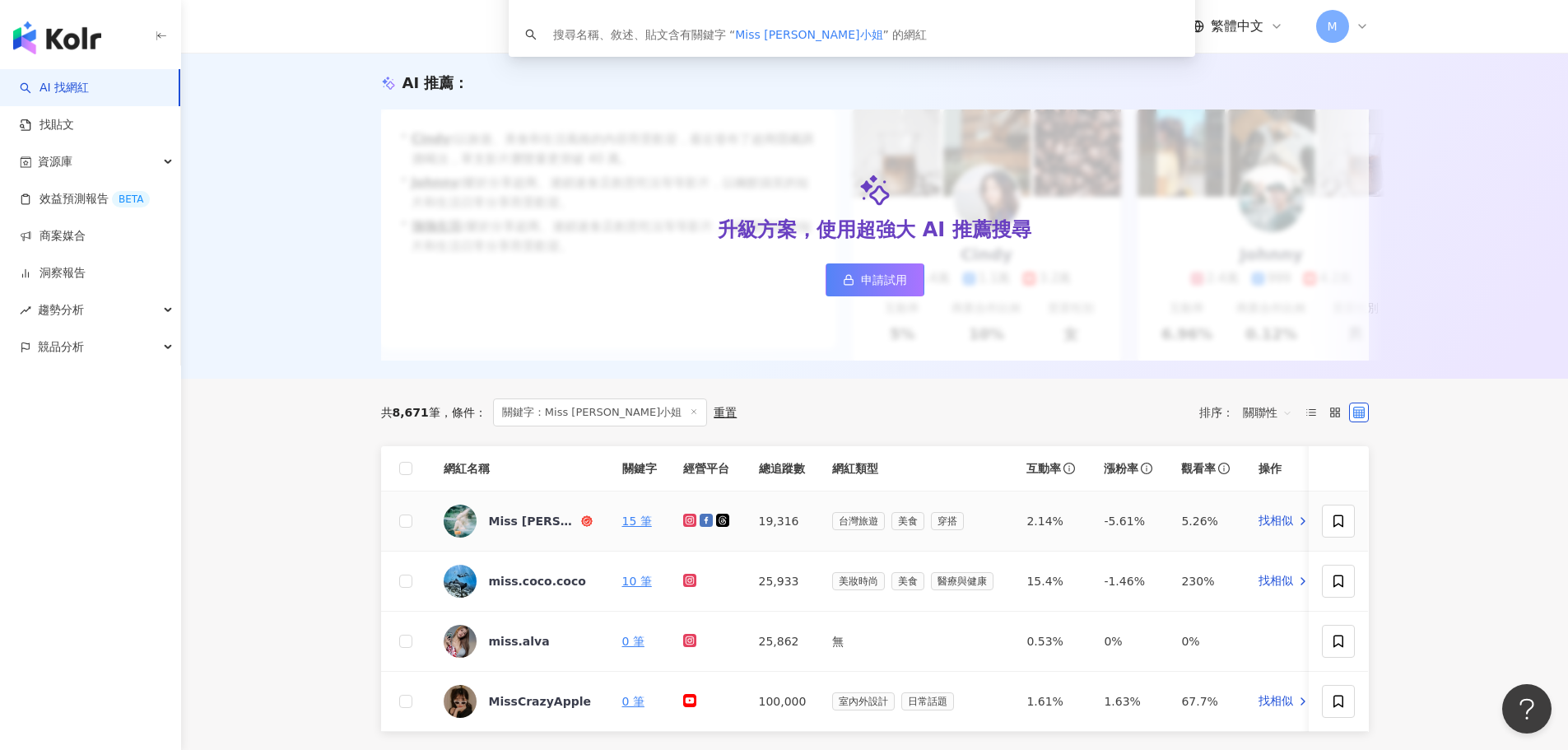
click at [690, 525] on icon at bounding box center [689, 521] width 11 height 10
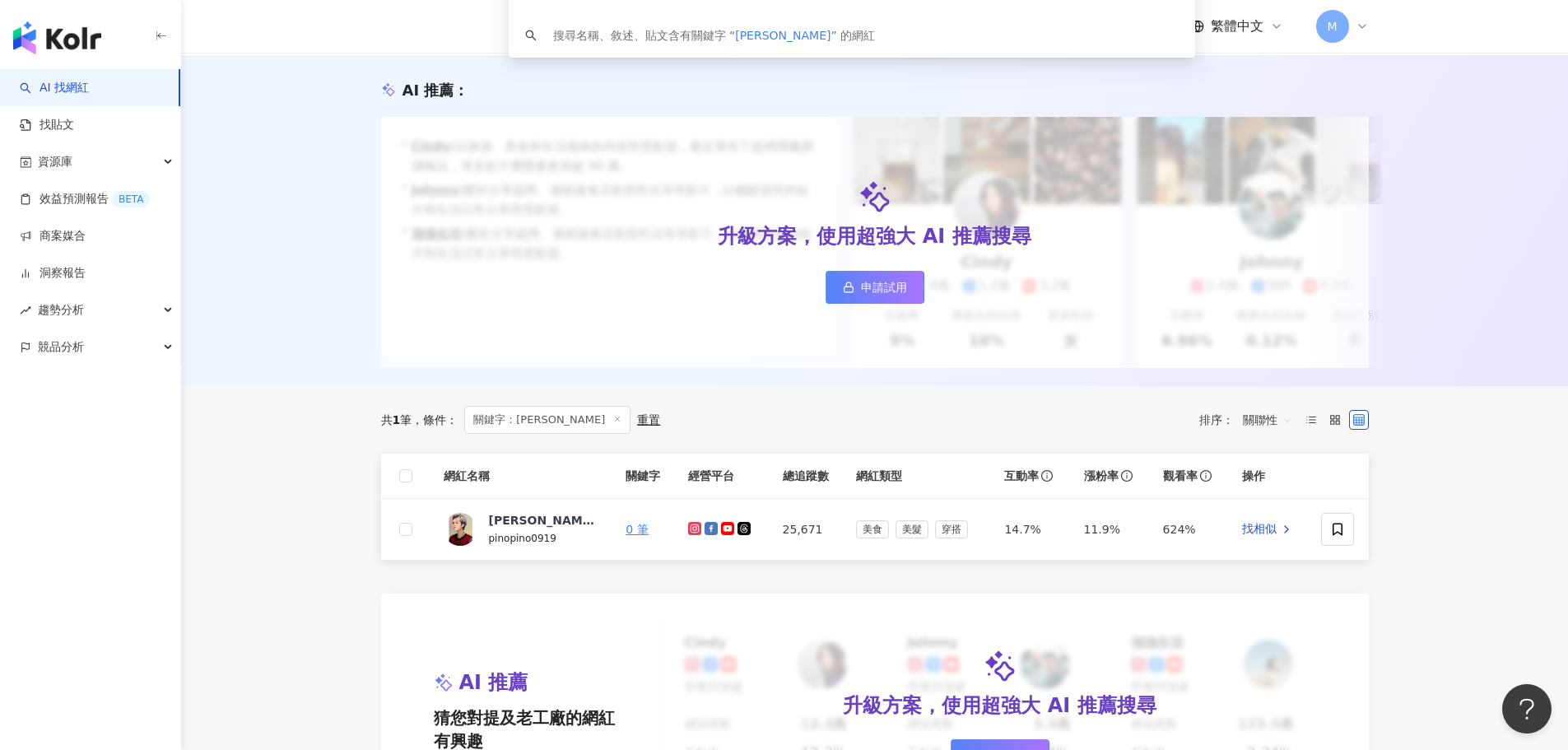
scroll to position [165, 0]
click at [696, 532] on icon at bounding box center [694, 528] width 11 height 10
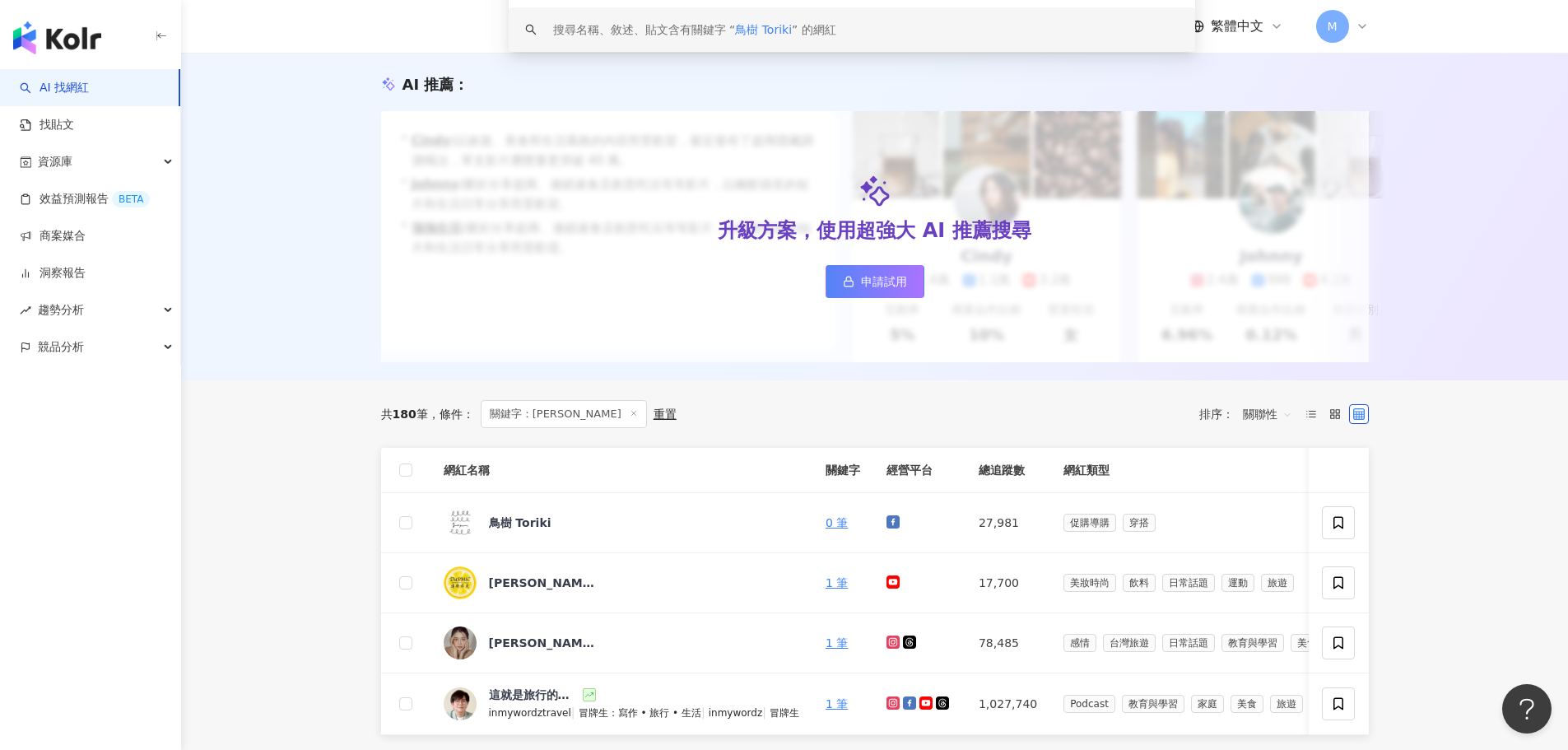
scroll to position [329, 0]
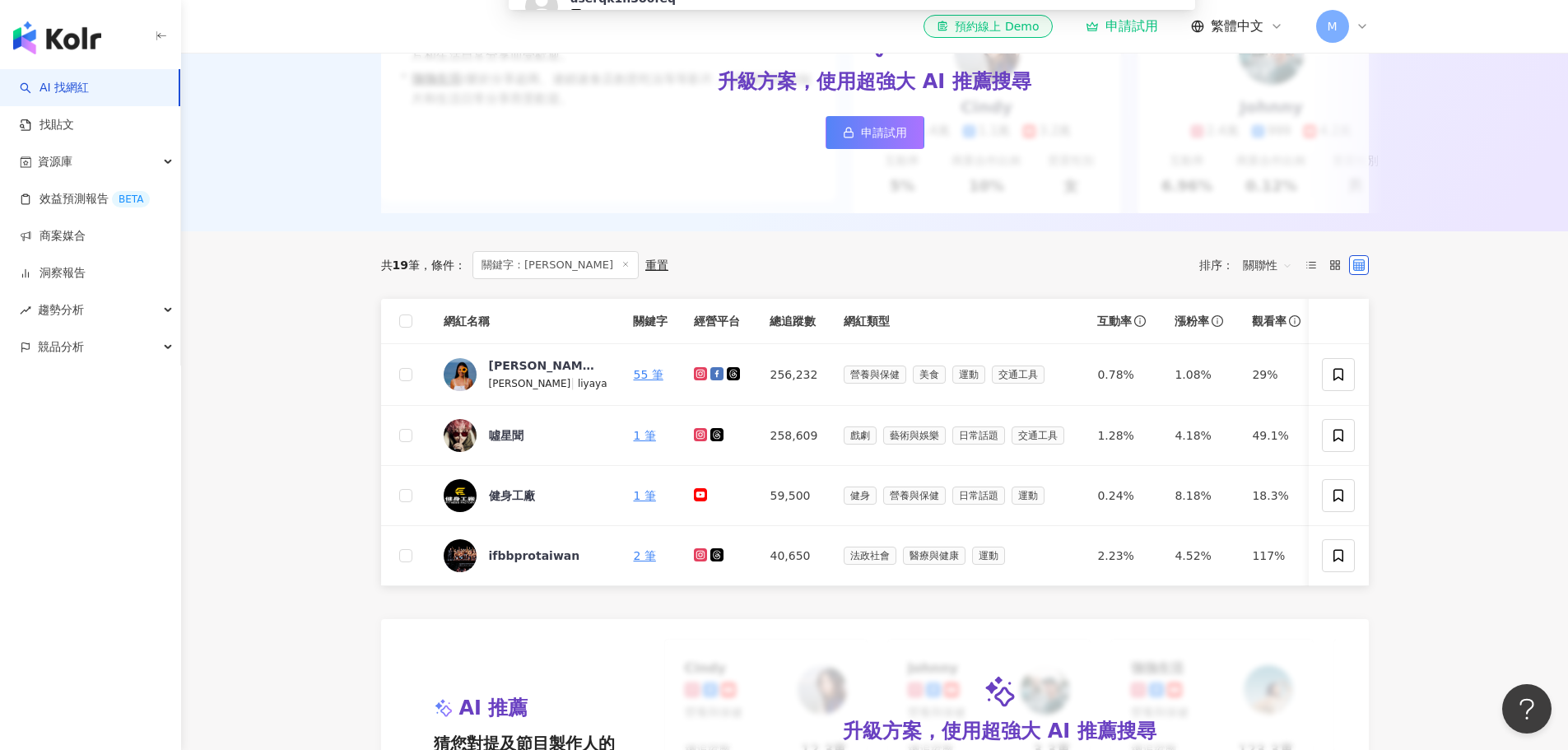
scroll to position [329, 0]
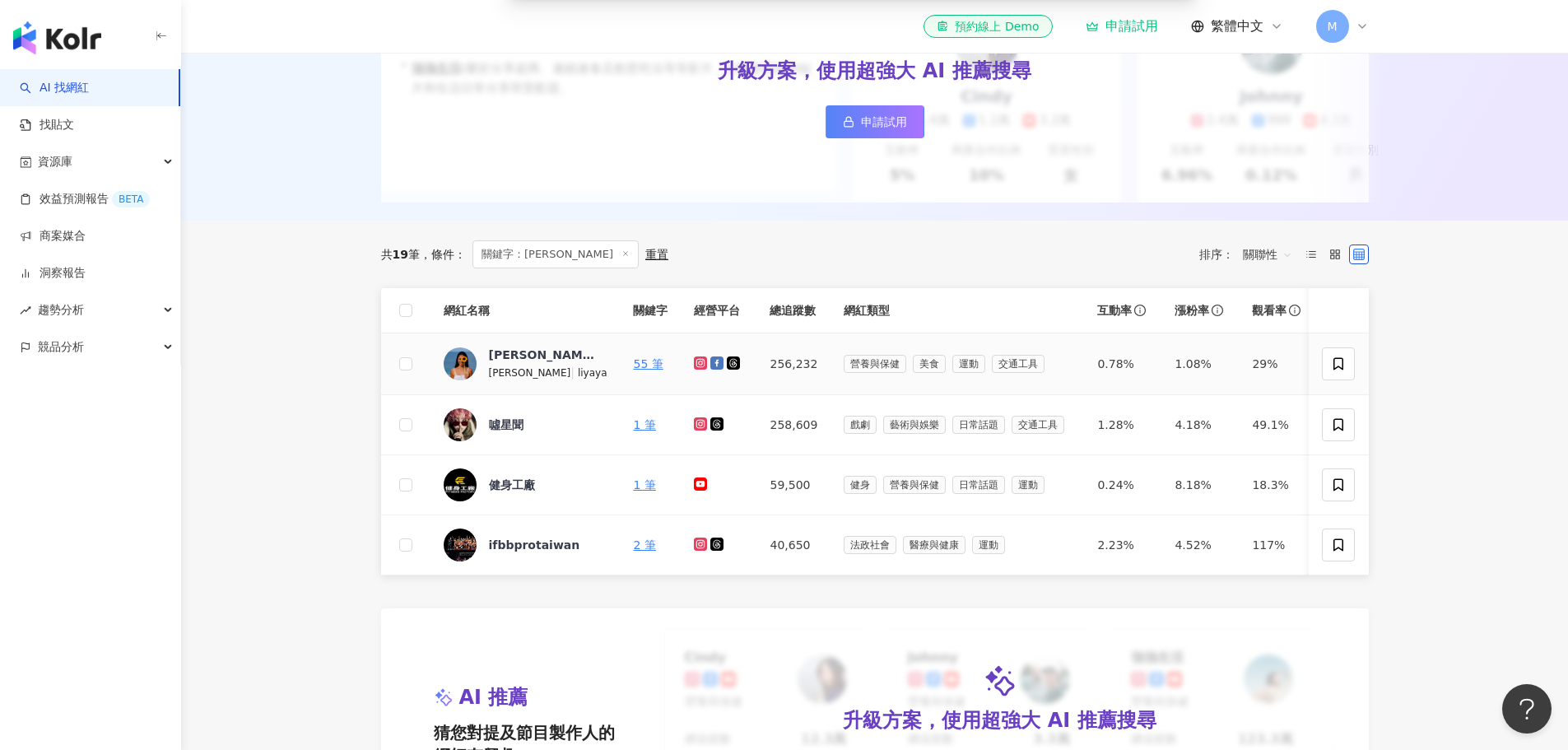
click at [694, 370] on icon at bounding box center [700, 363] width 13 height 13
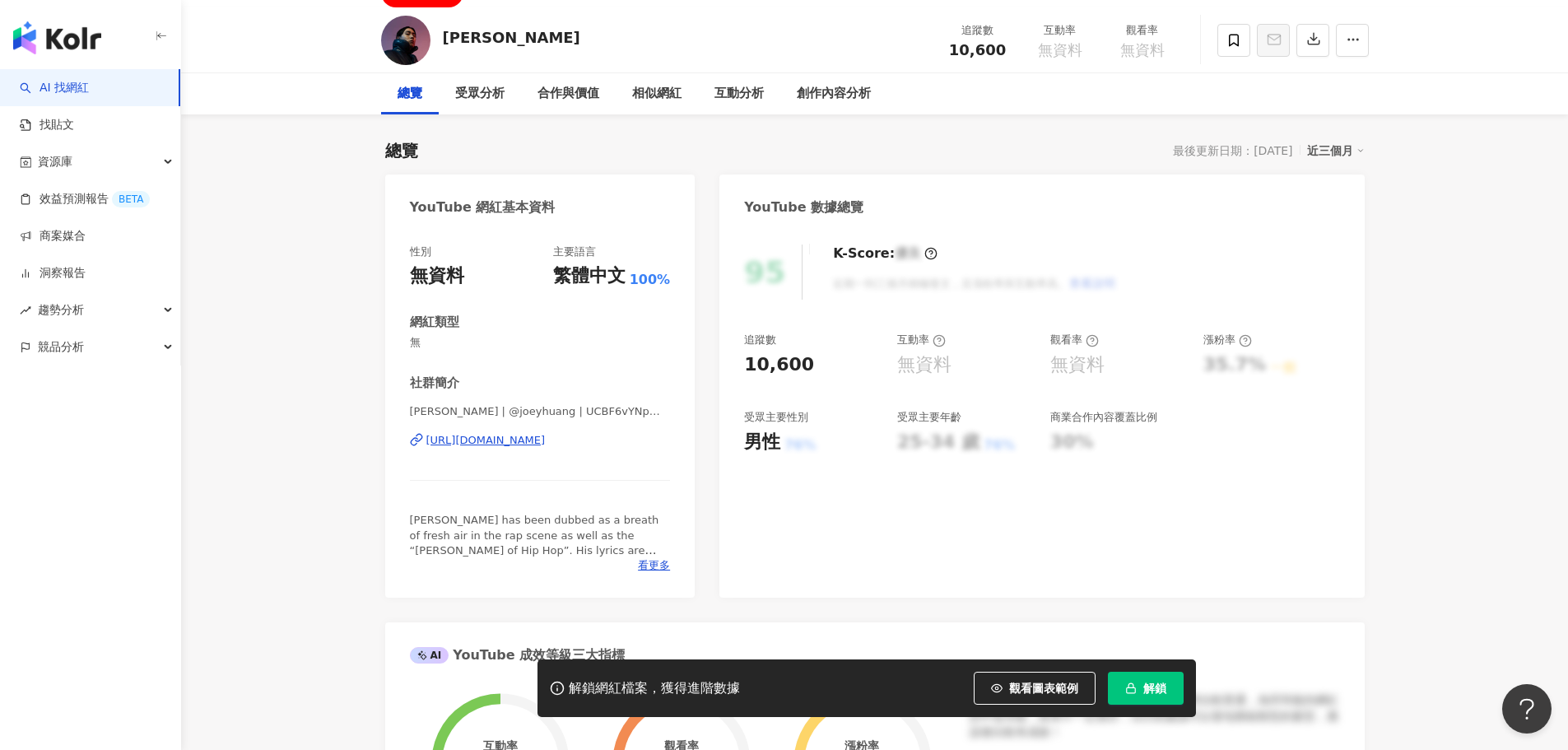
scroll to position [165, 0]
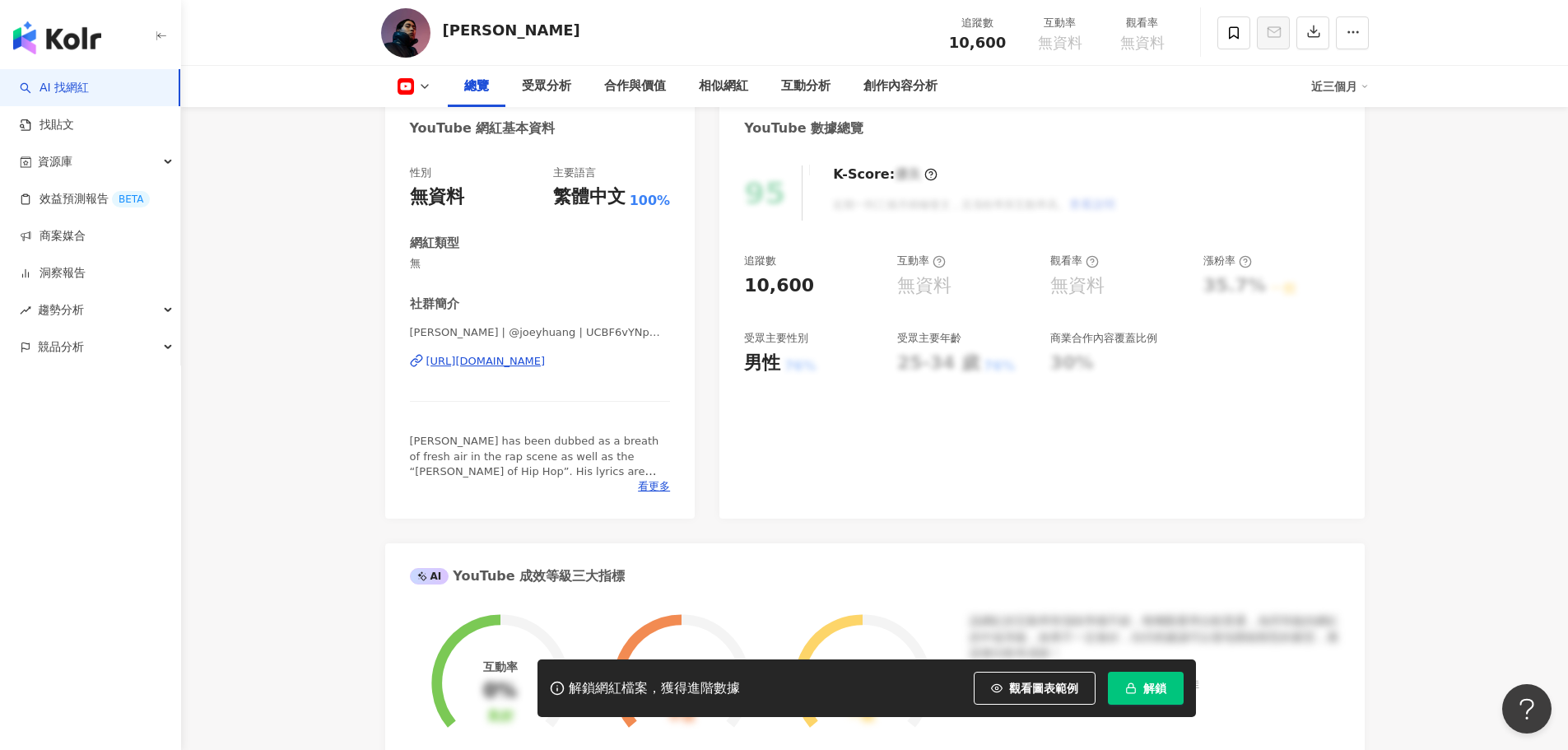
click at [520, 356] on div "[URL][DOMAIN_NAME]" at bounding box center [485, 362] width 120 height 15
